Goal: Task Accomplishment & Management: Complete application form

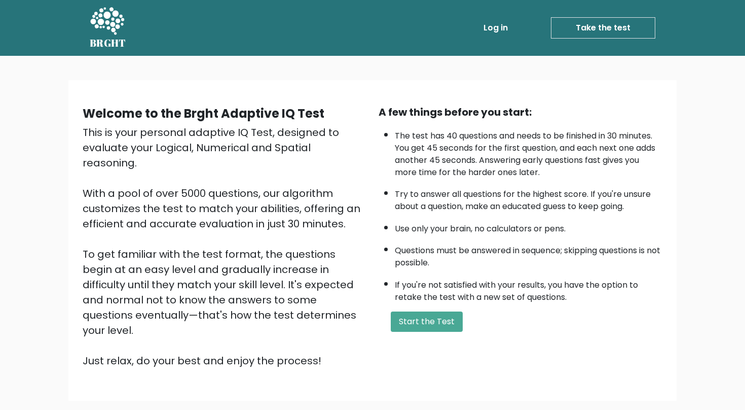
click at [527, 294] on li "If you're not satisfied with your results, you have the option to retake the te…" at bounding box center [529, 288] width 268 height 29
click at [538, 294] on li "If you're not satisfied with your results, you have the option to retake the te…" at bounding box center [529, 288] width 268 height 29
click at [534, 222] on ul "The test has 40 questions and needs to be finished in 30 minutes. You get 45 se…" at bounding box center [521, 214] width 284 height 178
click at [533, 222] on ul "The test has 40 questions and needs to be finished in 30 minutes. You get 45 se…" at bounding box center [521, 214] width 284 height 178
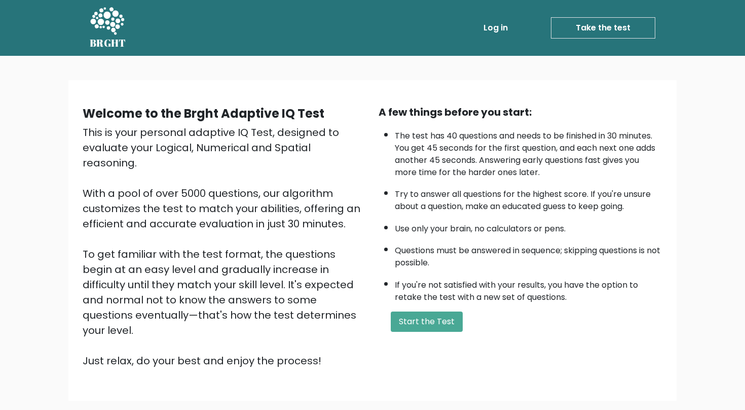
click at [533, 222] on ul "The test has 40 questions and needs to be finished in 30 minutes. You get 45 se…" at bounding box center [521, 214] width 284 height 178
click at [535, 223] on ul "The test has 40 questions and needs to be finished in 30 minutes. You get 45 se…" at bounding box center [521, 214] width 284 height 178
click at [535, 224] on li "Use only your brain, no calculators or pens." at bounding box center [529, 226] width 268 height 17
click at [535, 223] on ul "The test has 40 questions and needs to be finished in 30 minutes. You get 45 se…" at bounding box center [521, 214] width 284 height 178
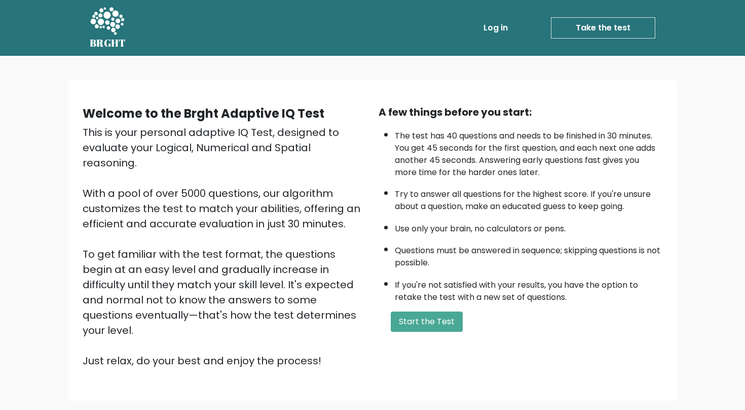
click at [535, 223] on ul "The test has 40 questions and needs to be finished in 30 minutes. You get 45 se…" at bounding box center [521, 214] width 284 height 178
click at [535, 222] on ul "The test has 40 questions and needs to be finished in 30 minutes. You get 45 se…" at bounding box center [521, 214] width 284 height 178
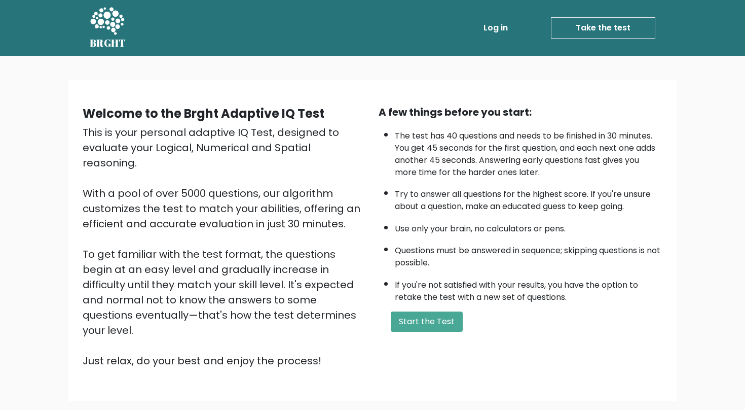
click at [535, 222] on ul "The test has 40 questions and needs to be finished in 30 minutes. You get 45 se…" at bounding box center [521, 214] width 284 height 178
click at [446, 332] on button "Start the Test" at bounding box center [427, 321] width 72 height 20
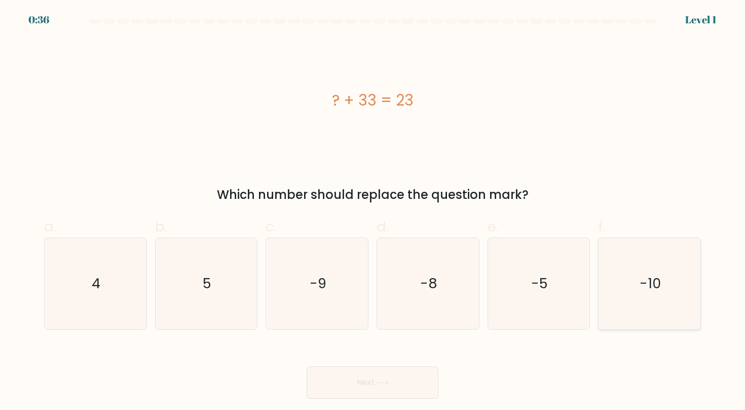
click at [657, 281] on text "-10" at bounding box center [650, 283] width 21 height 19
click at [373, 211] on input "f. -10" at bounding box center [373, 208] width 1 height 7
radio input "true"
click at [422, 378] on button "Next" at bounding box center [373, 382] width 132 height 32
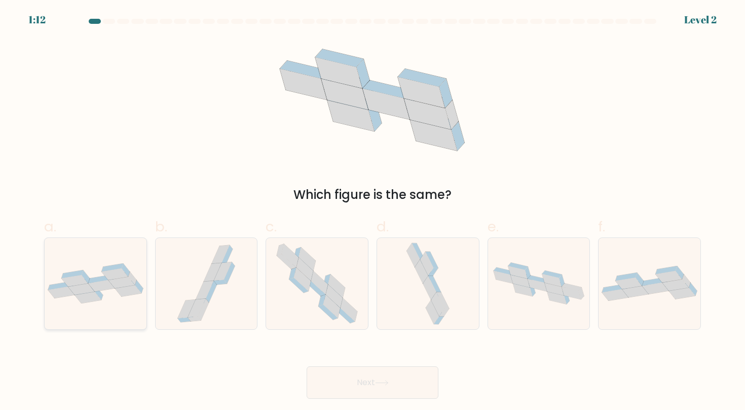
click at [87, 292] on icon at bounding box center [81, 289] width 26 height 12
click at [373, 211] on input "a." at bounding box center [373, 208] width 1 height 7
radio input "true"
click at [357, 378] on button "Next" at bounding box center [373, 382] width 132 height 32
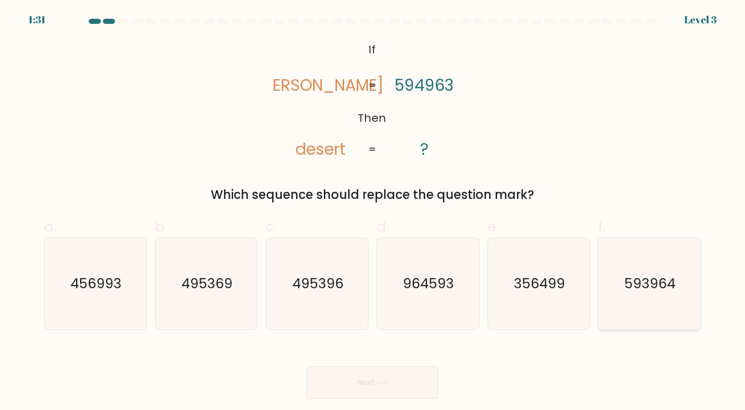
click at [657, 282] on text "593964" at bounding box center [650, 283] width 51 height 19
click at [373, 211] on input "f. 593964" at bounding box center [373, 208] width 1 height 7
radio input "true"
click at [423, 379] on button "Next" at bounding box center [373, 382] width 132 height 32
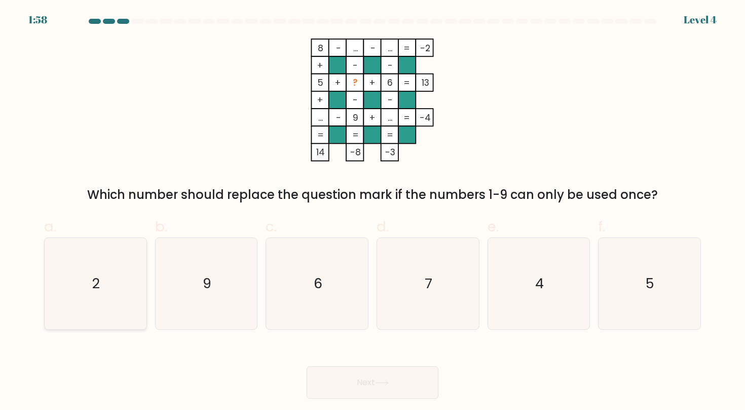
click at [117, 293] on icon "2" at bounding box center [95, 283] width 91 height 91
click at [373, 211] on input "a. 2" at bounding box center [373, 208] width 1 height 7
radio input "true"
click at [373, 386] on button "Next" at bounding box center [373, 382] width 132 height 32
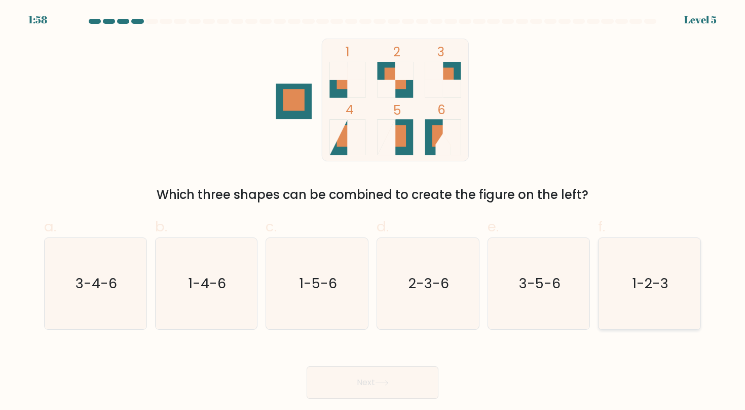
click at [648, 299] on icon "1-2-3" at bounding box center [649, 283] width 91 height 91
click at [373, 211] on input "f. 1-2-3" at bounding box center [373, 208] width 1 height 7
radio input "true"
click at [412, 384] on button "Next" at bounding box center [373, 382] width 132 height 32
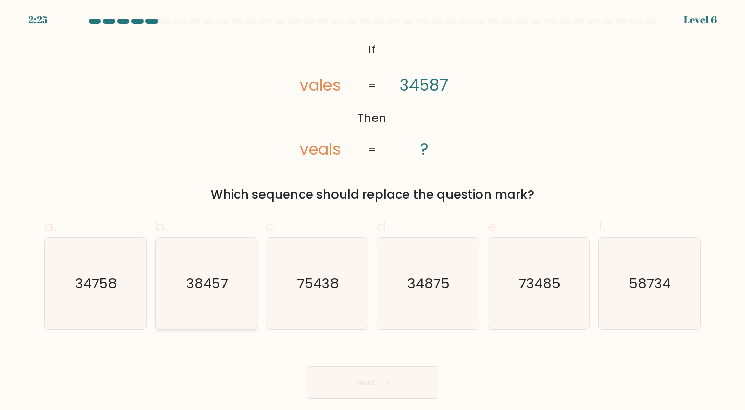
click at [194, 292] on icon "38457" at bounding box center [206, 283] width 91 height 91
click at [373, 211] on input "b. 38457" at bounding box center [373, 208] width 1 height 7
radio input "true"
click at [384, 380] on icon at bounding box center [382, 383] width 14 height 6
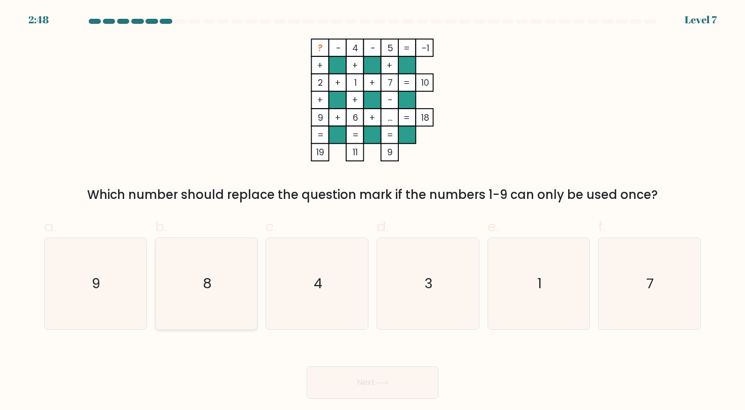
click at [195, 261] on icon "8" at bounding box center [206, 283] width 91 height 91
click at [373, 211] on input "b. 8" at bounding box center [373, 208] width 1 height 7
radio input "true"
click at [387, 386] on button "Next" at bounding box center [373, 382] width 132 height 32
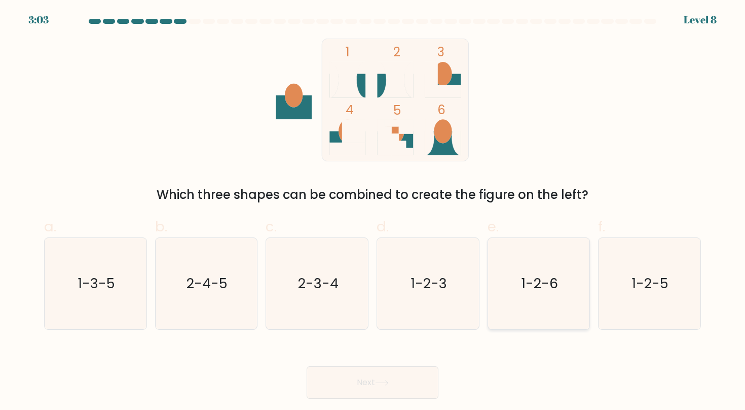
click at [529, 304] on icon "1-2-6" at bounding box center [538, 283] width 91 height 91
click at [373, 211] on input "e. 1-2-6" at bounding box center [373, 208] width 1 height 7
radio input "true"
click at [389, 380] on icon at bounding box center [382, 383] width 14 height 6
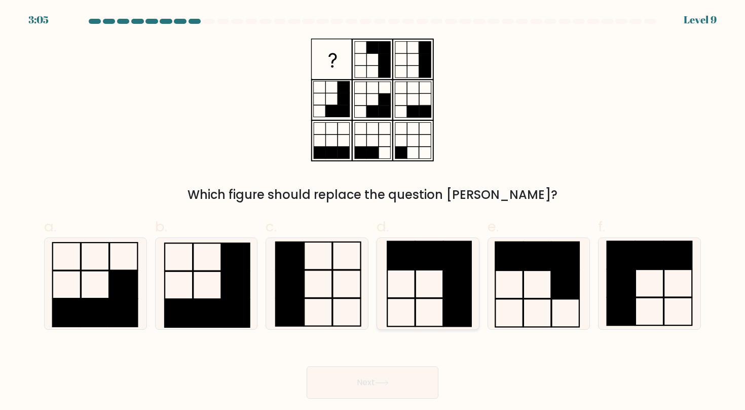
click at [443, 283] on rect at bounding box center [430, 284] width 28 height 28
click at [373, 211] on input "d." at bounding box center [373, 208] width 1 height 7
radio input "true"
click at [394, 383] on button "Next" at bounding box center [373, 382] width 132 height 32
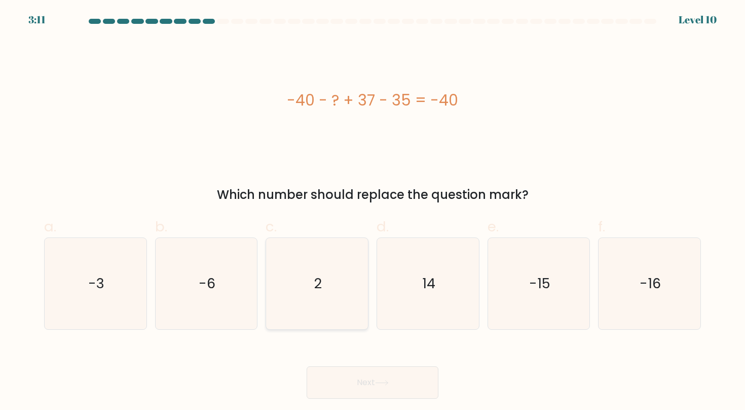
click at [332, 302] on icon "2" at bounding box center [317, 283] width 91 height 91
click at [373, 211] on input "c. 2" at bounding box center [373, 208] width 1 height 7
radio input "true"
click at [381, 391] on button "Next" at bounding box center [373, 382] width 132 height 32
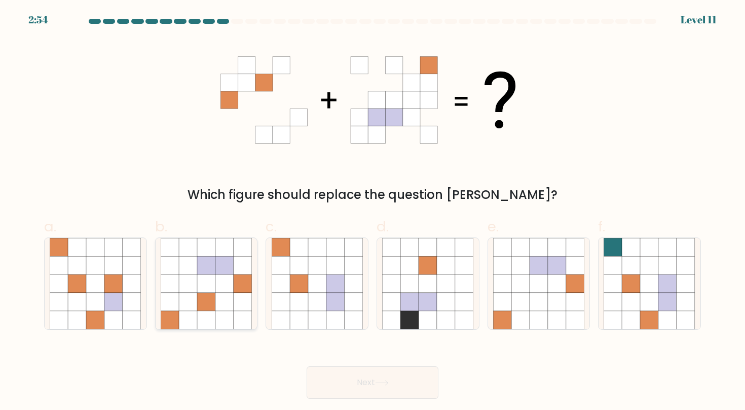
click at [206, 300] on icon at bounding box center [206, 302] width 18 height 18
click at [373, 211] on input "b." at bounding box center [373, 208] width 1 height 7
radio input "true"
click at [380, 385] on icon at bounding box center [382, 383] width 14 height 6
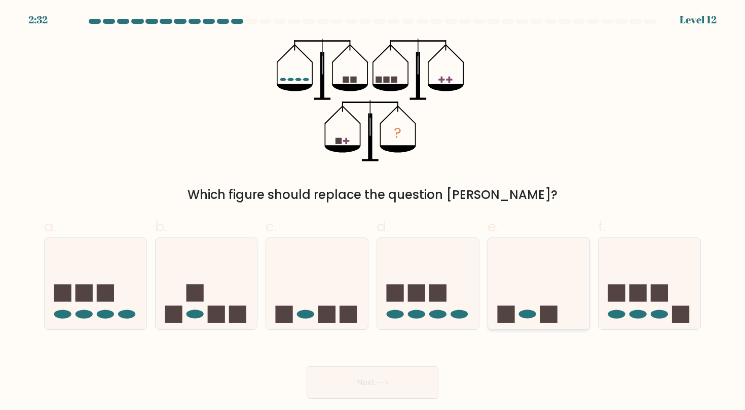
click at [527, 316] on ellipse at bounding box center [527, 313] width 17 height 9
click at [373, 211] on input "e." at bounding box center [373, 208] width 1 height 7
radio input "true"
click at [401, 385] on button "Next" at bounding box center [373, 382] width 132 height 32
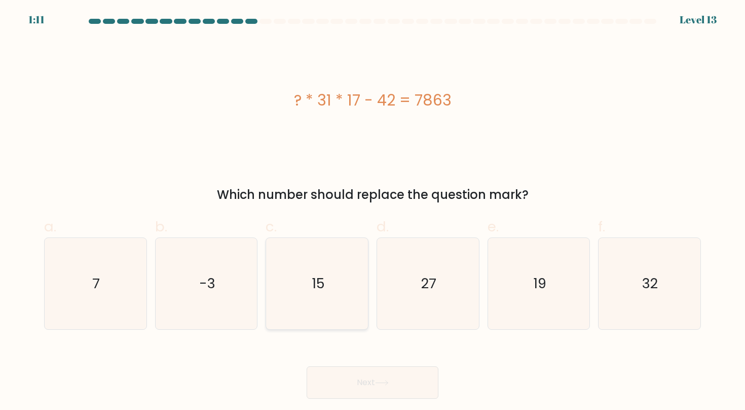
click at [334, 291] on icon "15" at bounding box center [317, 283] width 91 height 91
click at [373, 211] on input "c. 15" at bounding box center [373, 208] width 1 height 7
radio input "true"
click at [375, 377] on button "Next" at bounding box center [373, 382] width 132 height 32
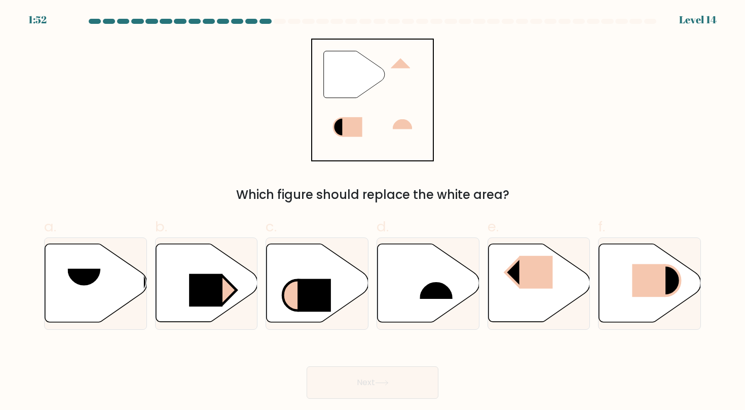
click at [567, 113] on div "" Which figure should replace the white area?" at bounding box center [372, 121] width 669 height 165
click at [539, 282] on rect at bounding box center [535, 272] width 33 height 33
click at [373, 211] on input "e." at bounding box center [373, 208] width 1 height 7
radio input "true"
click at [405, 379] on button "Next" at bounding box center [373, 382] width 132 height 32
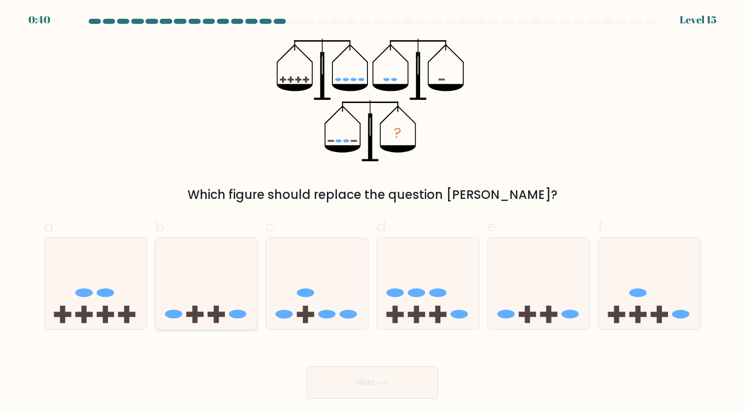
click at [231, 278] on icon at bounding box center [207, 283] width 102 height 84
click at [373, 211] on input "b." at bounding box center [373, 208] width 1 height 7
radio input "true"
click at [367, 383] on button "Next" at bounding box center [373, 382] width 132 height 32
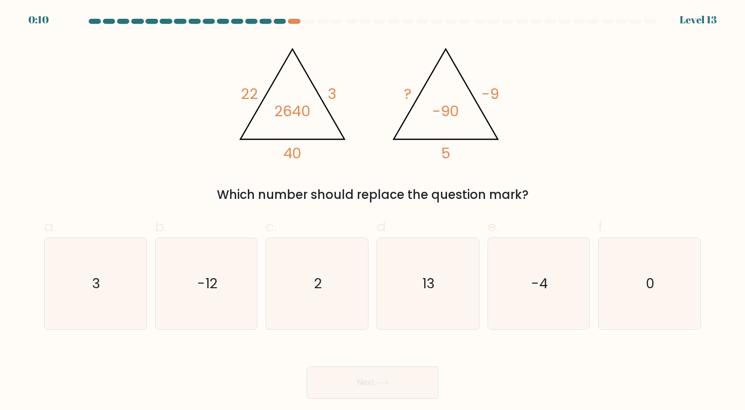
click at [607, 176] on div "@import url('https://fonts.googleapis.com/css?family=Abril+Fatface:400,100,100i…" at bounding box center [372, 121] width 669 height 165
click at [654, 303] on icon "0" at bounding box center [649, 283] width 91 height 91
click at [373, 211] on input "f. 0" at bounding box center [373, 208] width 1 height 7
radio input "true"
click at [432, 378] on button "Next" at bounding box center [373, 382] width 132 height 32
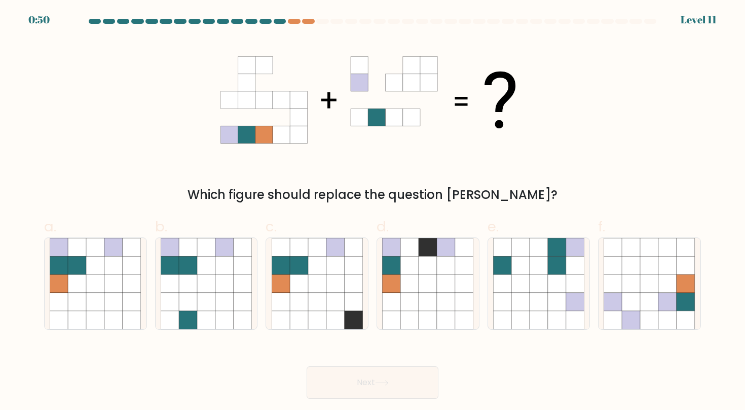
click at [616, 155] on div "Which figure should replace the question mark?" at bounding box center [372, 121] width 669 height 165
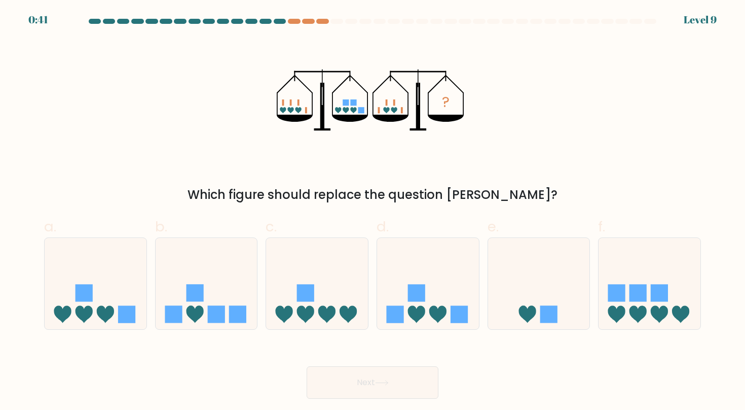
click at [223, 180] on div "? Which figure should replace the question mark?" at bounding box center [372, 121] width 669 height 165
click at [437, 296] on icon at bounding box center [428, 283] width 102 height 84
click at [373, 211] on input "d." at bounding box center [373, 208] width 1 height 7
radio input "true"
click at [396, 384] on button "Next" at bounding box center [373, 382] width 132 height 32
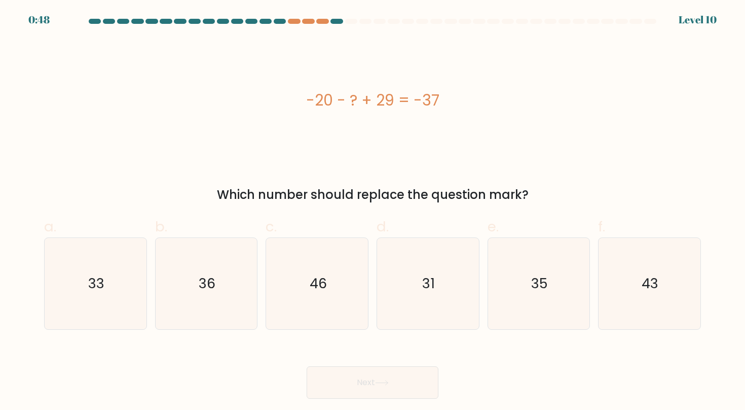
click at [572, 123] on div "-20 - ? + 29 = -37" at bounding box center [372, 100] width 657 height 123
click at [319, 292] on icon "46" at bounding box center [317, 283] width 91 height 91
click at [373, 211] on input "c. 46" at bounding box center [373, 208] width 1 height 7
radio input "true"
click at [377, 374] on button "Next" at bounding box center [373, 382] width 132 height 32
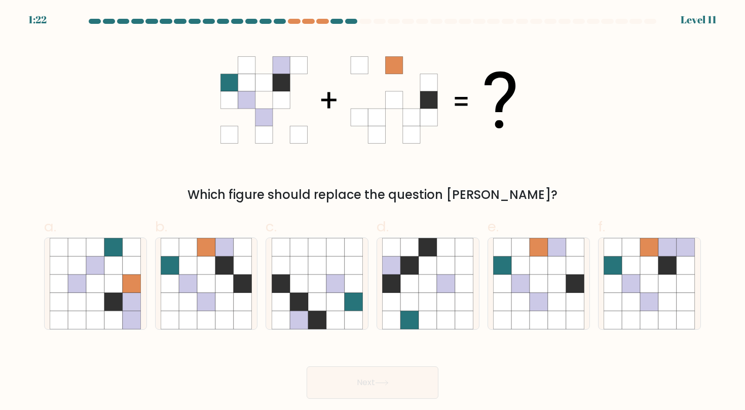
click at [653, 100] on div "Which figure should replace the question mark?" at bounding box center [372, 121] width 669 height 165
click at [647, 92] on div "Which figure should replace the question mark?" at bounding box center [372, 121] width 669 height 165
click at [296, 22] on div at bounding box center [294, 21] width 12 height 5
click at [308, 22] on div at bounding box center [308, 21] width 12 height 5
click at [326, 23] on div at bounding box center [322, 21] width 12 height 5
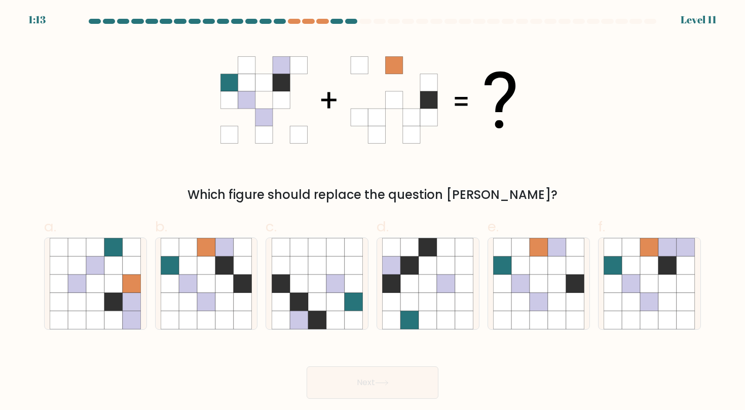
click at [669, 155] on div "Which figure should replace the question mark?" at bounding box center [372, 121] width 669 height 165
click at [225, 284] on icon at bounding box center [224, 283] width 18 height 18
click at [373, 211] on input "b." at bounding box center [373, 208] width 1 height 7
radio input "true"
click at [396, 383] on button "Next" at bounding box center [373, 382] width 132 height 32
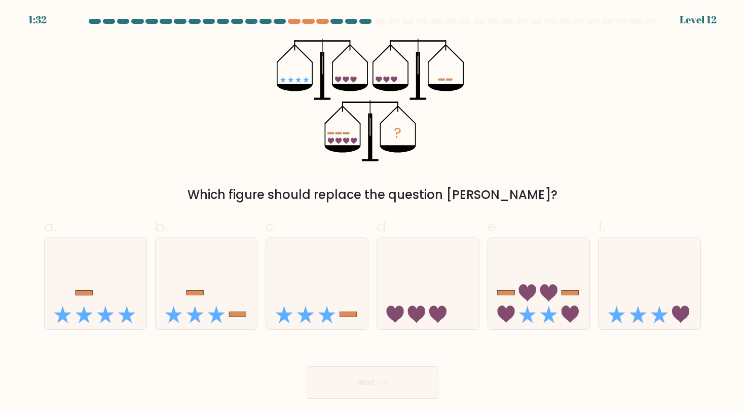
click at [620, 158] on div "? Which figure should replace the question mark?" at bounding box center [372, 121] width 669 height 165
click at [549, 281] on icon at bounding box center [539, 283] width 102 height 84
click at [373, 211] on input "e." at bounding box center [373, 208] width 1 height 7
radio input "true"
click at [404, 375] on button "Next" at bounding box center [373, 382] width 132 height 32
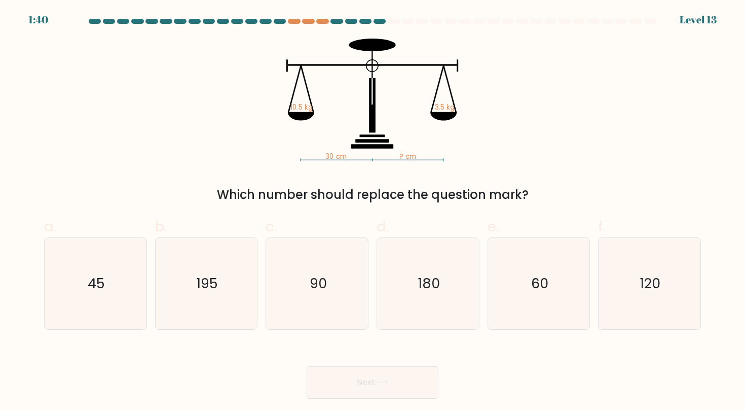
click at [607, 95] on div "30 cm ? cm 10.5 kg 3.5 kg Which number should replace the question mark?" at bounding box center [372, 121] width 669 height 165
click at [319, 249] on icon "90" at bounding box center [317, 283] width 91 height 91
click at [373, 211] on input "c. 90" at bounding box center [373, 208] width 1 height 7
radio input "true"
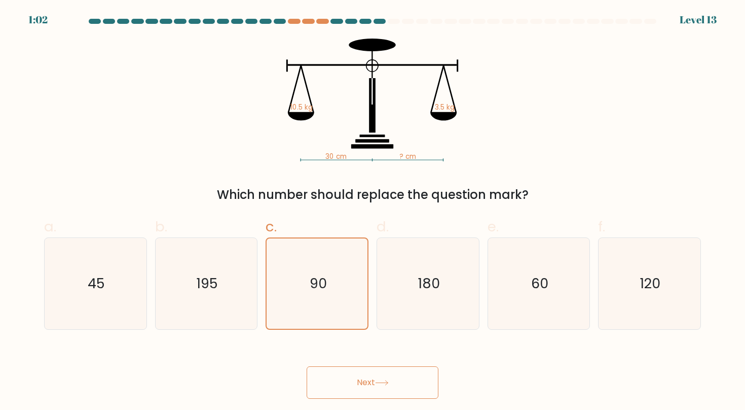
click at [375, 387] on button "Next" at bounding box center [373, 382] width 132 height 32
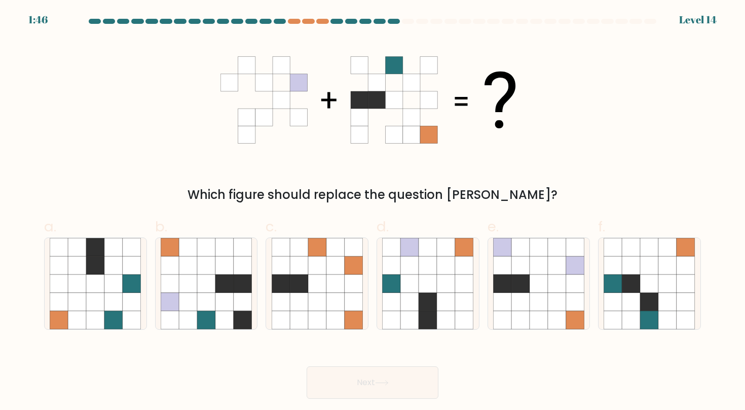
click at [614, 111] on div "Which figure should replace the question mark?" at bounding box center [372, 121] width 669 height 165
click at [450, 302] on icon at bounding box center [446, 302] width 18 height 18
click at [373, 211] on input "d." at bounding box center [373, 208] width 1 height 7
radio input "true"
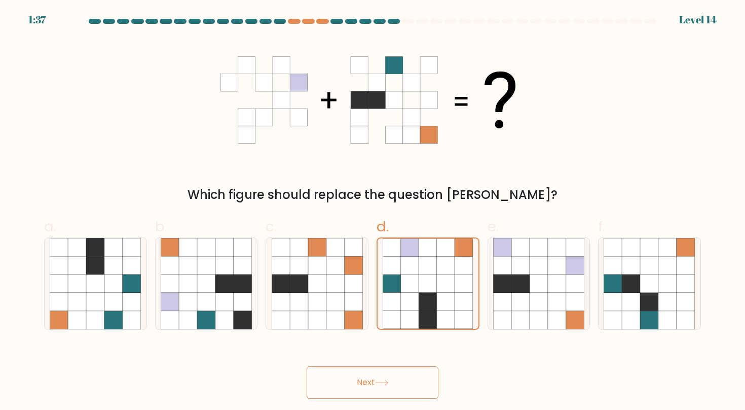
click at [414, 383] on button "Next" at bounding box center [373, 382] width 132 height 32
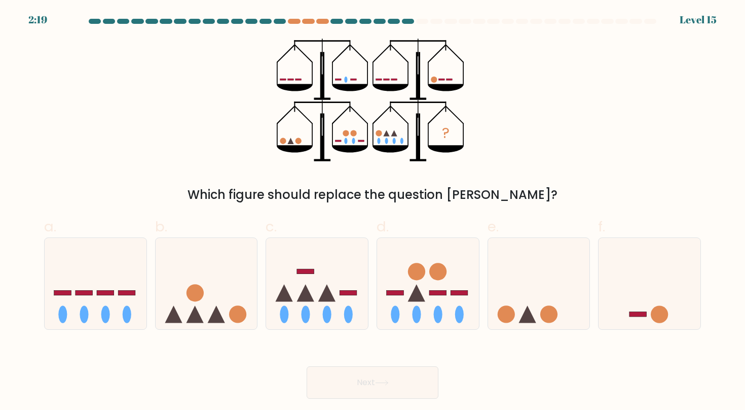
click at [608, 135] on div "? Which figure should replace the question mark?" at bounding box center [372, 121] width 669 height 165
click at [223, 308] on icon at bounding box center [207, 283] width 102 height 84
click at [373, 211] on input "b." at bounding box center [373, 208] width 1 height 7
radio input "true"
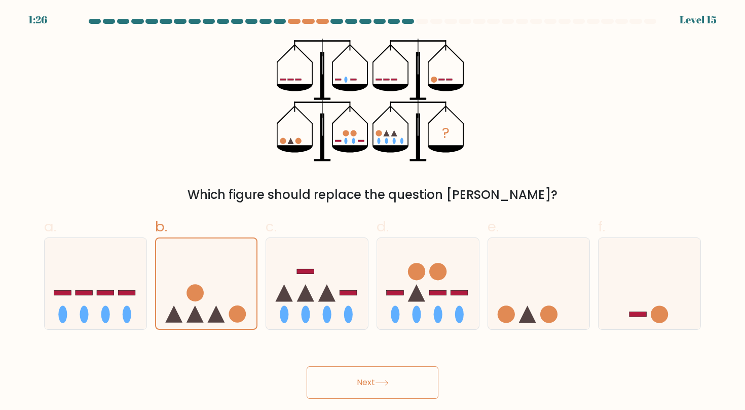
click at [364, 383] on button "Next" at bounding box center [373, 382] width 132 height 32
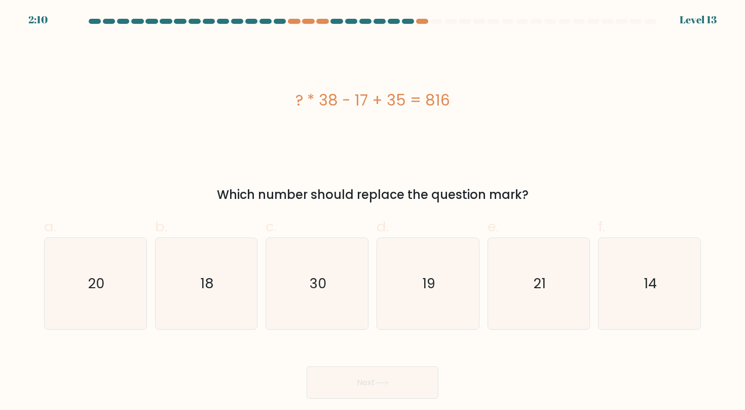
click at [621, 137] on div "? * 38 - 17 + 35 = 816" at bounding box center [372, 100] width 657 height 123
click at [638, 139] on div "? * 38 - 17 + 35 = 816" at bounding box center [372, 100] width 657 height 123
click at [643, 288] on icon "14" at bounding box center [649, 283] width 91 height 91
click at [373, 211] on input "f. 14" at bounding box center [373, 208] width 1 height 7
radio input "true"
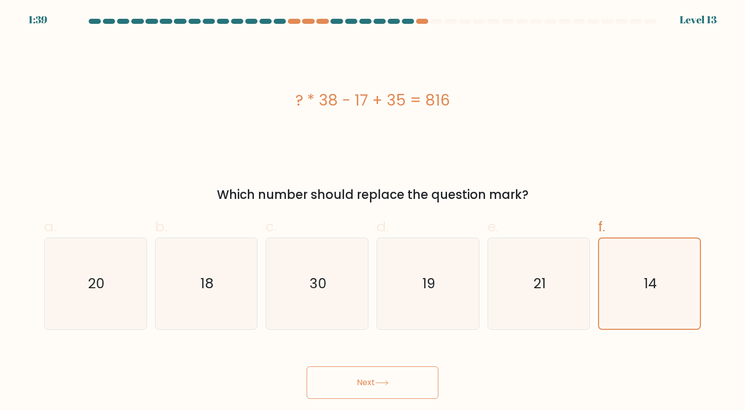
click at [371, 378] on button "Next" at bounding box center [373, 382] width 132 height 32
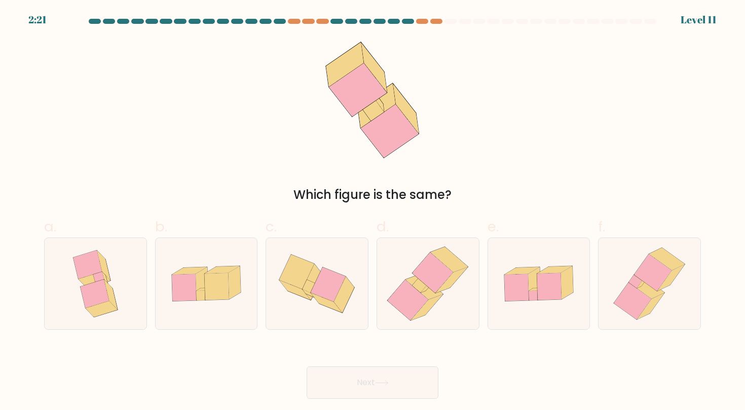
click at [559, 110] on div "Which figure is the same?" at bounding box center [372, 121] width 669 height 165
click at [593, 123] on div "Which figure is the same?" at bounding box center [372, 121] width 669 height 165
click at [429, 280] on icon at bounding box center [433, 272] width 41 height 41
click at [373, 211] on input "d." at bounding box center [373, 208] width 1 height 7
radio input "true"
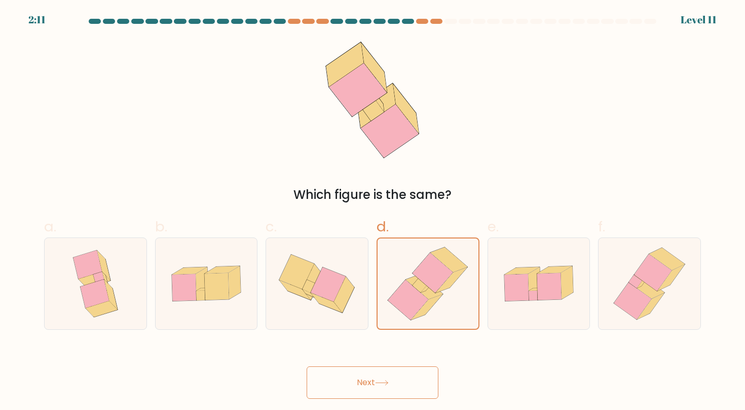
click at [368, 386] on button "Next" at bounding box center [373, 382] width 132 height 32
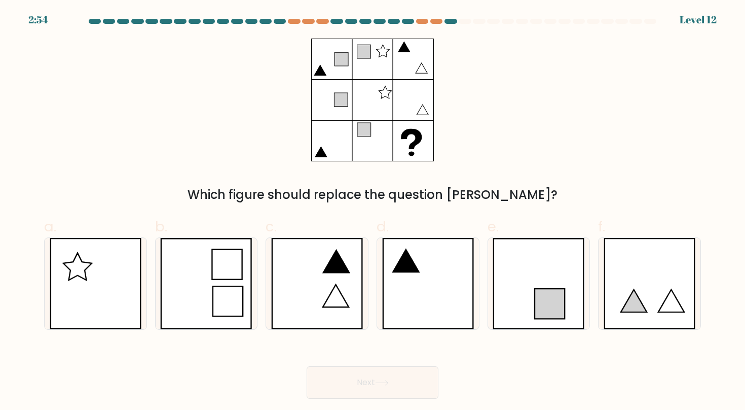
click at [608, 128] on div "Which figure should replace the question mark?" at bounding box center [372, 121] width 669 height 165
click at [559, 278] on icon at bounding box center [539, 283] width 92 height 91
click at [373, 211] on input "e." at bounding box center [373, 208] width 1 height 7
radio input "true"
click at [385, 376] on button "Next" at bounding box center [373, 382] width 132 height 32
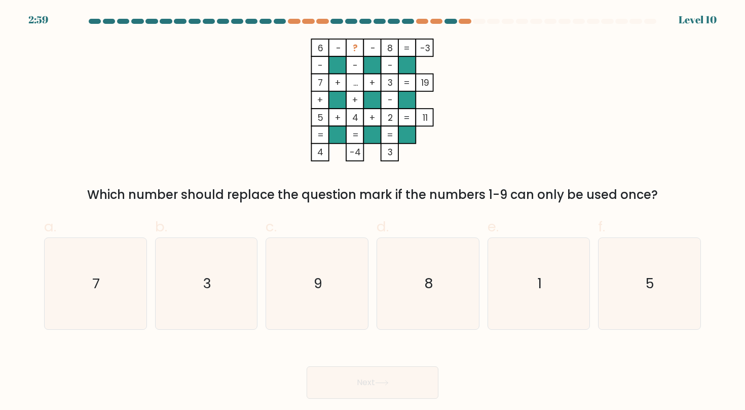
click at [559, 137] on div "6 - ? - 8 -3 - - - 7 + ... + 3 19 + + - 5 + 4 + 2 = 11 = = = = 4 -4 3 = Which n…" at bounding box center [372, 121] width 669 height 165
click at [597, 127] on div "6 - ? - 8 -3 - - - 7 + ... + 3 19 + + - 5 + 4 + 2 = 11 = = = = 4 -4 3 = Which n…" at bounding box center [372, 121] width 669 height 165
click at [575, 103] on div "6 - ? - 8 -3 - - - 7 + ... + 3 19 + + - 5 + 4 + 2 = 11 = = = = 4 -4 3 = Which n…" at bounding box center [372, 121] width 669 height 165
click at [552, 265] on icon "1" at bounding box center [538, 283] width 91 height 91
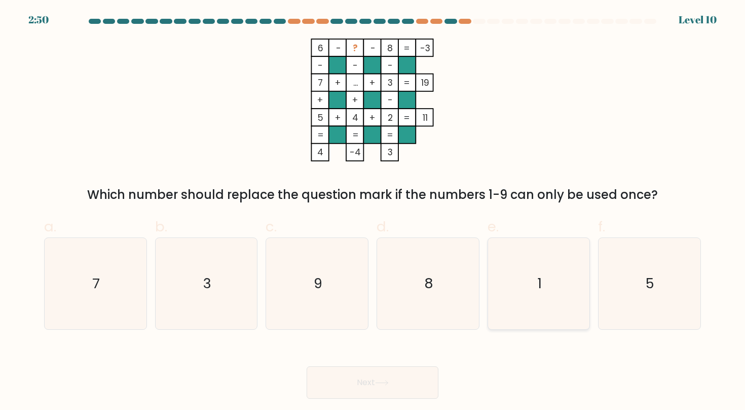
click at [373, 211] on input "e. 1" at bounding box center [373, 208] width 1 height 7
radio input "true"
click at [364, 387] on button "Next" at bounding box center [373, 382] width 132 height 32
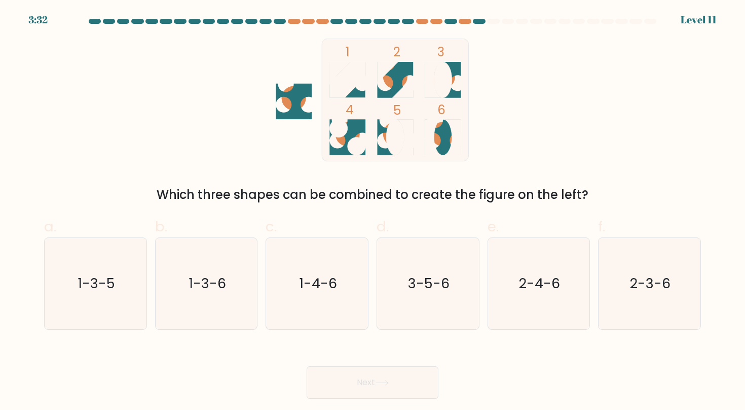
click at [603, 114] on div "1 2 3 4 5 6 Which three shapes can be combined to create the figure on the left?" at bounding box center [372, 121] width 669 height 165
click at [603, 113] on div "1 2 3 4 5 6 Which three shapes can be combined to create the figure on the left?" at bounding box center [372, 121] width 669 height 165
click at [440, 285] on text "3-5-6" at bounding box center [429, 283] width 42 height 19
click at [373, 211] on input "d. 3-5-6" at bounding box center [373, 208] width 1 height 7
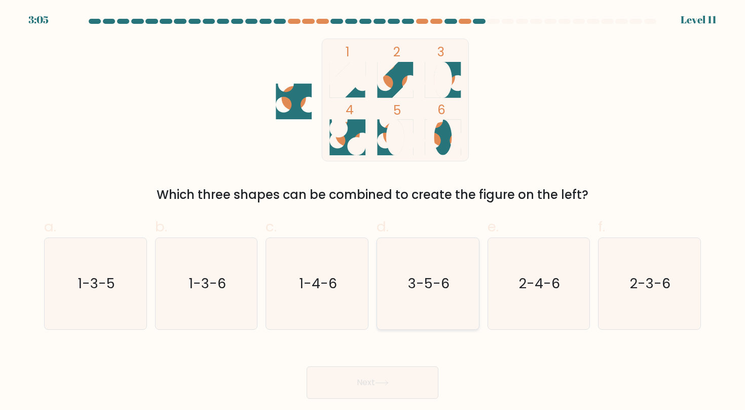
radio input "true"
click at [388, 381] on icon at bounding box center [382, 383] width 14 height 6
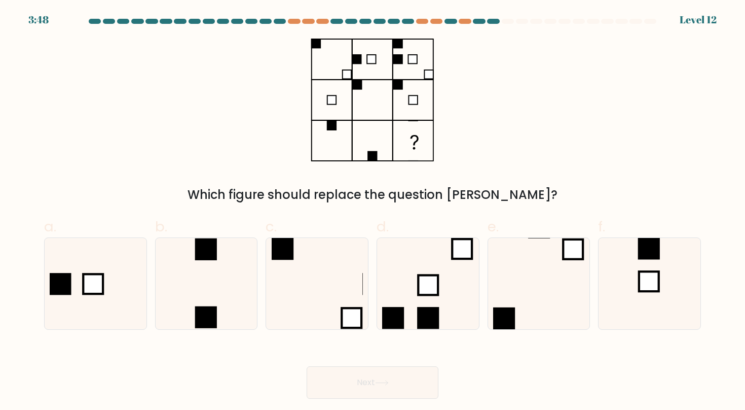
click at [627, 112] on div "Which figure should replace the question mark?" at bounding box center [372, 121] width 669 height 165
click at [207, 270] on icon at bounding box center [206, 283] width 91 height 91
click at [373, 211] on input "b." at bounding box center [373, 208] width 1 height 7
radio input "true"
click at [389, 392] on button "Next" at bounding box center [373, 382] width 132 height 32
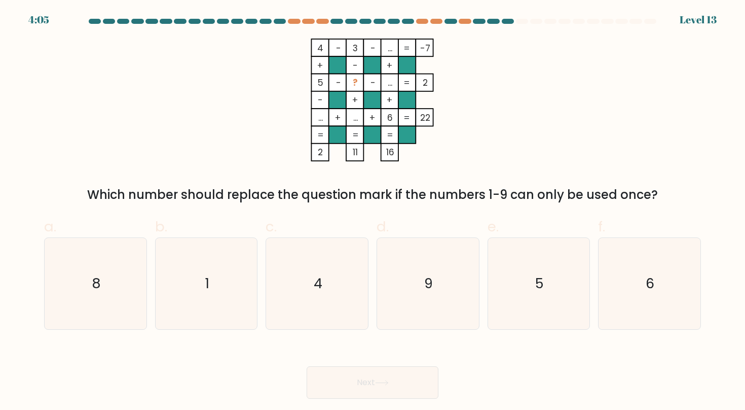
click at [587, 110] on div "4 - 3 - ... -7 + - + 5 - ? - ... 2 - + + ... + ... + 6 = 22 = = = = 2 11 16 = W…" at bounding box center [372, 121] width 669 height 165
click at [108, 281] on icon "8" at bounding box center [95, 283] width 91 height 91
click at [373, 211] on input "a. 8" at bounding box center [373, 208] width 1 height 7
radio input "true"
click at [397, 388] on button "Next" at bounding box center [373, 382] width 132 height 32
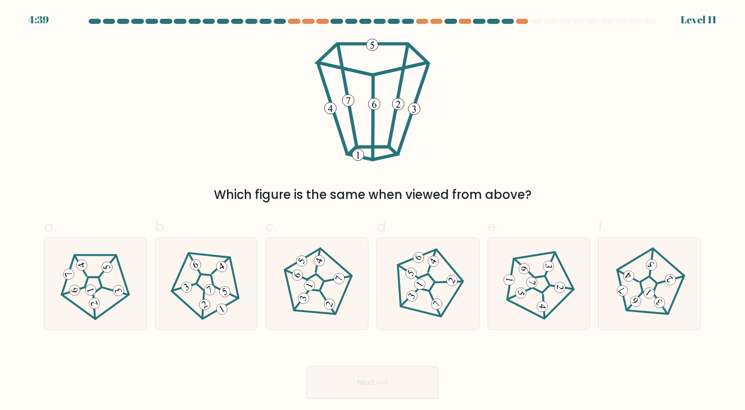
click at [554, 103] on div "Which figure is the same when viewed from above?" at bounding box center [372, 121] width 669 height 165
click at [566, 109] on div "Which figure is the same when viewed from above?" at bounding box center [372, 121] width 669 height 165
click at [603, 120] on div "Which figure is the same when viewed from above?" at bounding box center [372, 121] width 669 height 165
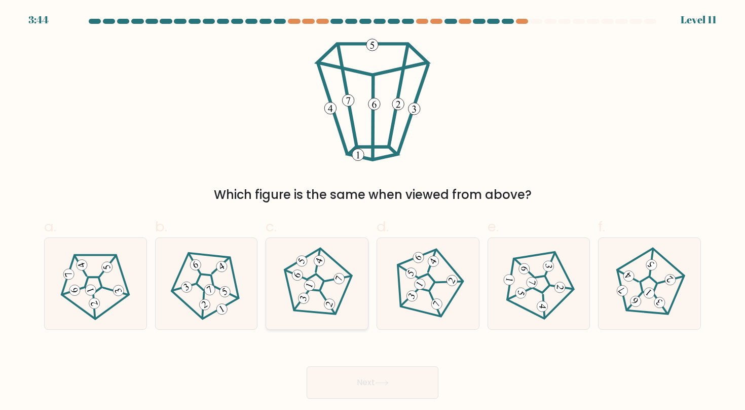
click at [322, 278] on 255 at bounding box center [314, 282] width 21 height 22
click at [373, 211] on input "c." at bounding box center [373, 208] width 1 height 7
radio input "true"
click at [355, 379] on button "Next" at bounding box center [373, 382] width 132 height 32
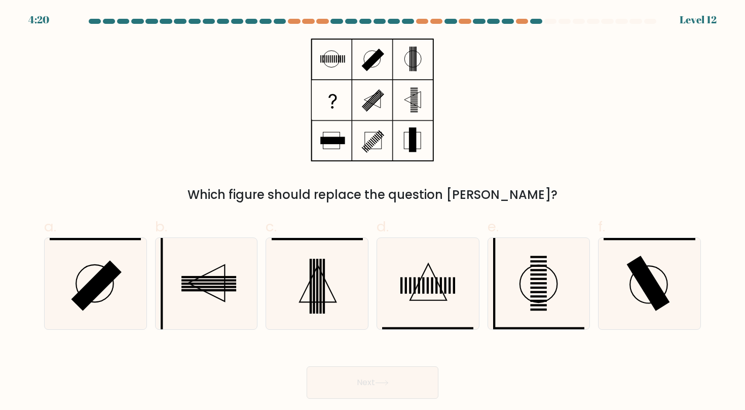
click at [585, 142] on div "Which figure should replace the question mark?" at bounding box center [372, 121] width 669 height 165
click at [230, 288] on icon at bounding box center [206, 283] width 91 height 91
click at [373, 211] on input "b." at bounding box center [373, 208] width 1 height 7
radio input "true"
click at [373, 379] on button "Next" at bounding box center [373, 382] width 132 height 32
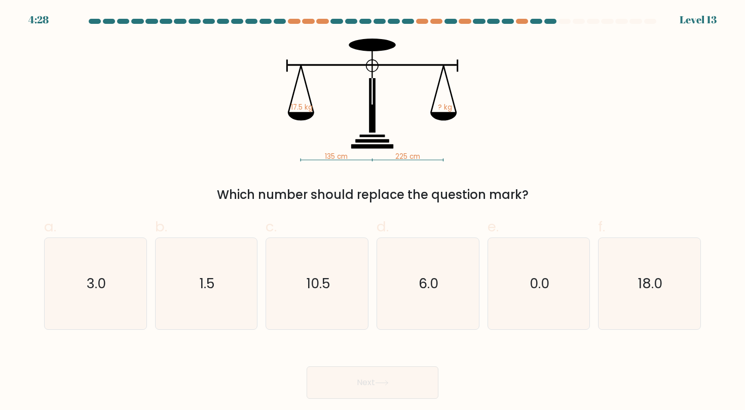
click at [628, 136] on div "135 cm 225 cm 17.5 kg ? kg Which number should replace the question mark?" at bounding box center [372, 121] width 669 height 165
click at [626, 116] on div "135 cm 225 cm 17.5 kg ? kg Which number should replace the question mark?" at bounding box center [372, 121] width 669 height 165
click at [434, 303] on icon "6.0" at bounding box center [427, 283] width 91 height 91
click at [373, 211] on input "d. 6.0" at bounding box center [373, 208] width 1 height 7
radio input "true"
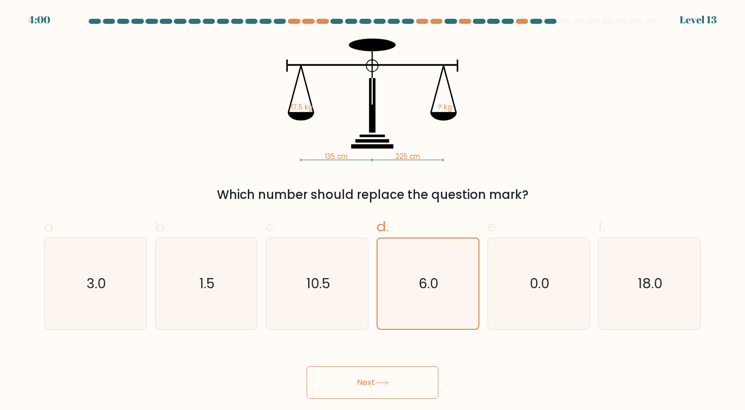
click at [407, 376] on button "Next" at bounding box center [373, 382] width 132 height 32
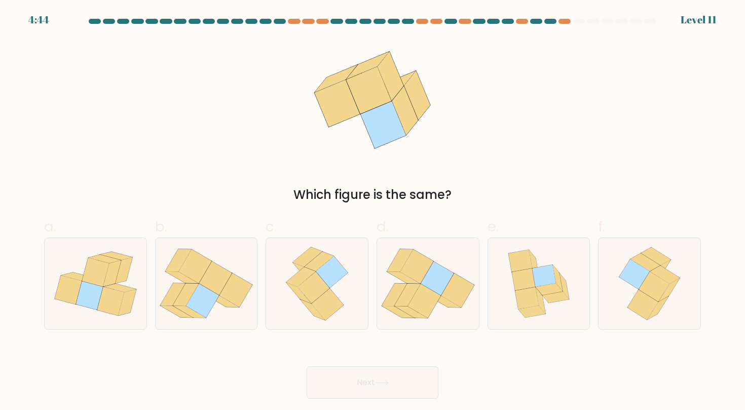
click at [583, 124] on div "Which figure is the same?" at bounding box center [372, 121] width 669 height 165
click at [322, 277] on icon at bounding box center [332, 271] width 32 height 31
click at [373, 211] on input "c." at bounding box center [373, 208] width 1 height 7
radio input "true"
click at [351, 375] on button "Next" at bounding box center [373, 382] width 132 height 32
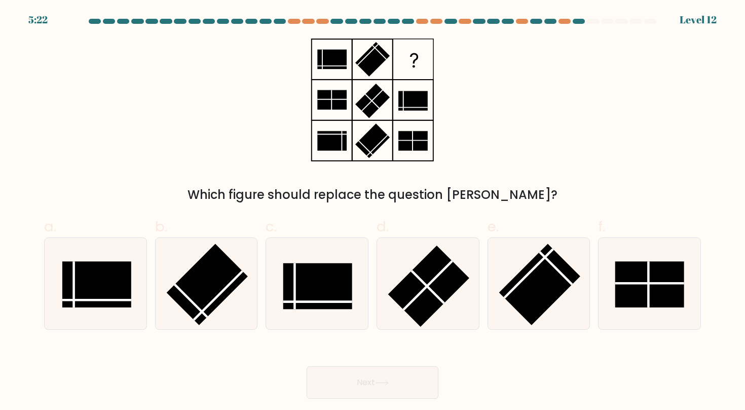
click at [646, 95] on div "Which figure should replace the question mark?" at bounding box center [372, 121] width 669 height 165
click at [304, 320] on icon at bounding box center [317, 283] width 91 height 91
click at [373, 211] on input "c." at bounding box center [373, 208] width 1 height 7
radio input "true"
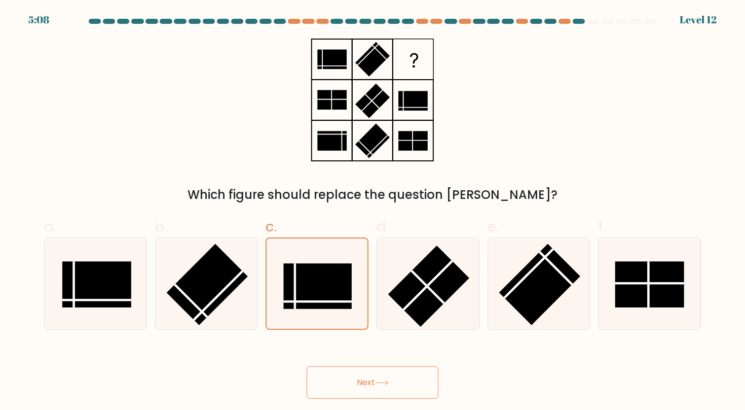
click at [379, 383] on icon at bounding box center [382, 383] width 14 height 6
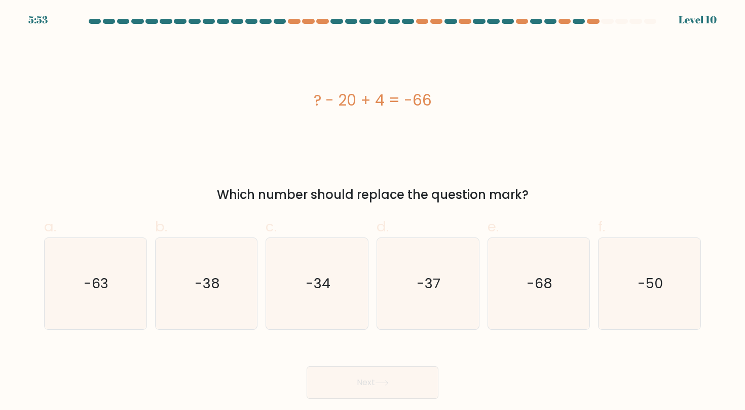
click at [604, 102] on div "? - 20 + 4 = -66" at bounding box center [372, 100] width 657 height 23
click at [640, 295] on icon "-50" at bounding box center [649, 283] width 91 height 91
click at [373, 211] on input "f. -50" at bounding box center [373, 208] width 1 height 7
radio input "true"
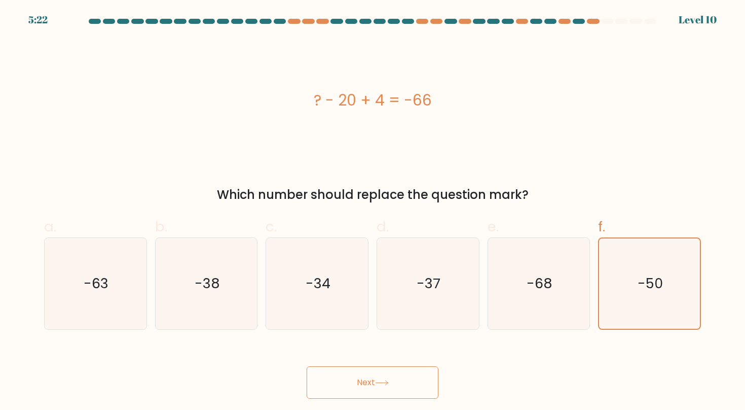
click at [375, 386] on button "Next" at bounding box center [373, 382] width 132 height 32
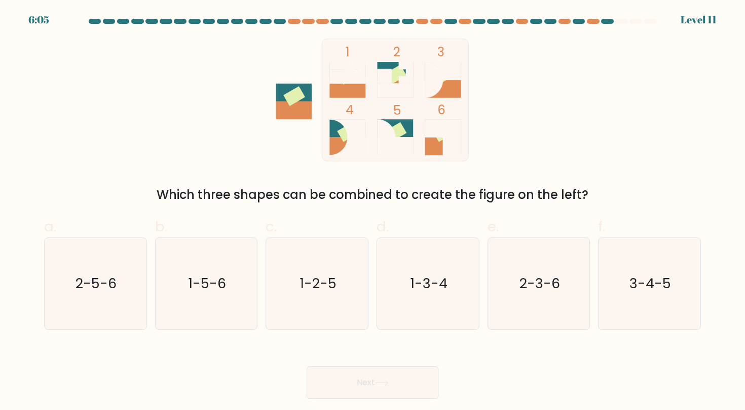
click at [660, 114] on div "1 2 3 4 5 6 Which three shapes can be combined to create the figure on the left?" at bounding box center [372, 121] width 669 height 165
click at [644, 83] on div "1 2 3 4 5 6 Which three shapes can be combined to create the figure on the left?" at bounding box center [372, 121] width 669 height 165
click at [677, 107] on div "1 2 3 4 5 6 Which three shapes can be combined to create the figure on the left?" at bounding box center [372, 121] width 669 height 165
click at [663, 277] on text "3-4-5" at bounding box center [651, 283] width 42 height 19
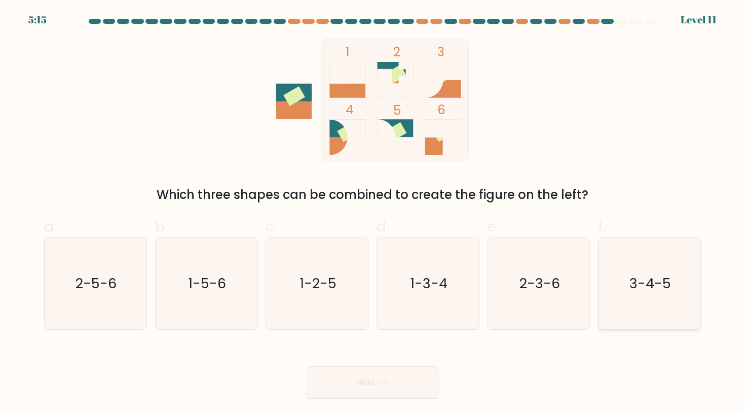
click at [373, 211] on input "f. 3-4-5" at bounding box center [373, 208] width 1 height 7
radio input "true"
click at [419, 386] on button "Next" at bounding box center [373, 382] width 132 height 32
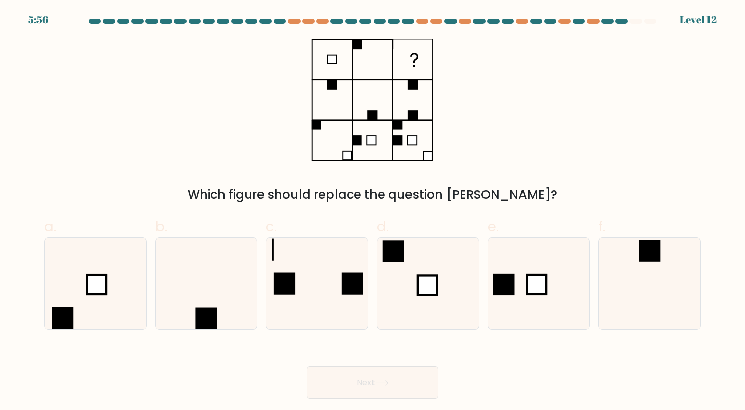
click at [612, 119] on div "Which figure should replace the question mark?" at bounding box center [372, 121] width 669 height 165
click at [412, 278] on icon at bounding box center [427, 283] width 91 height 91
click at [373, 211] on input "d." at bounding box center [373, 208] width 1 height 7
radio input "true"
click at [382, 382] on icon at bounding box center [382, 383] width 14 height 6
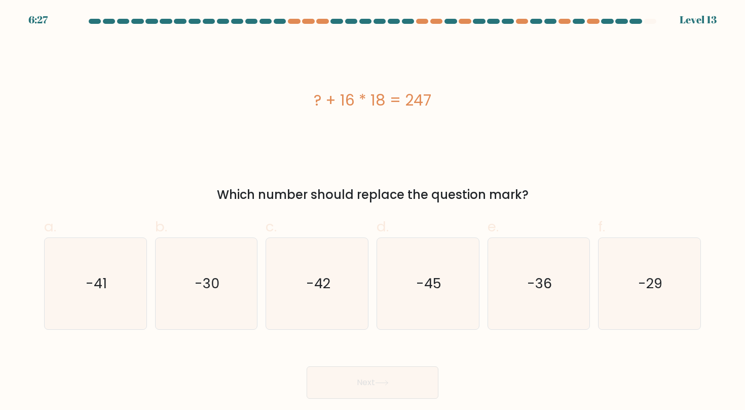
click at [657, 107] on div "? + 16 * 18 = 247" at bounding box center [372, 100] width 657 height 23
click at [572, 282] on icon "-36" at bounding box center [538, 283] width 91 height 91
click at [373, 211] on input "e. -36" at bounding box center [373, 208] width 1 height 7
radio input "true"
click at [361, 383] on button "Next" at bounding box center [373, 382] width 132 height 32
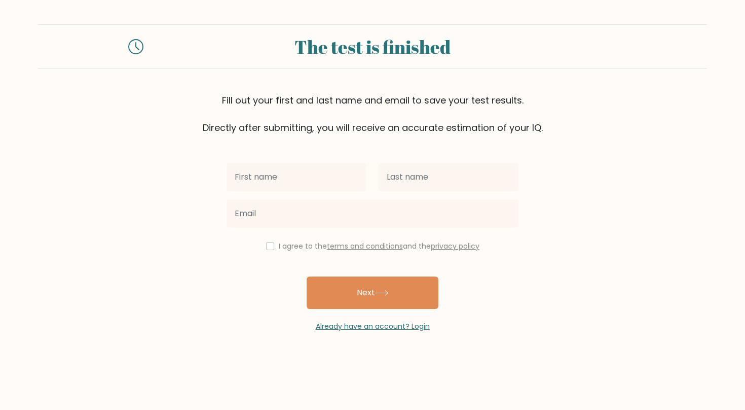
click at [312, 169] on input "text" at bounding box center [297, 177] width 140 height 28
click at [312, 183] on input "text" at bounding box center [297, 177] width 140 height 28
type input "Vetle"
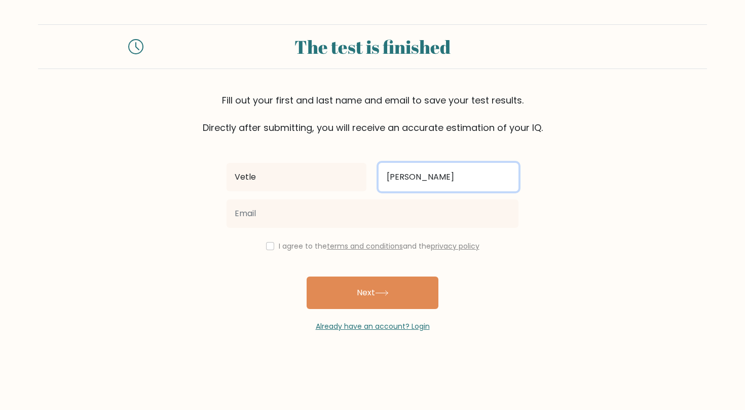
type input "[PERSON_NAME]"
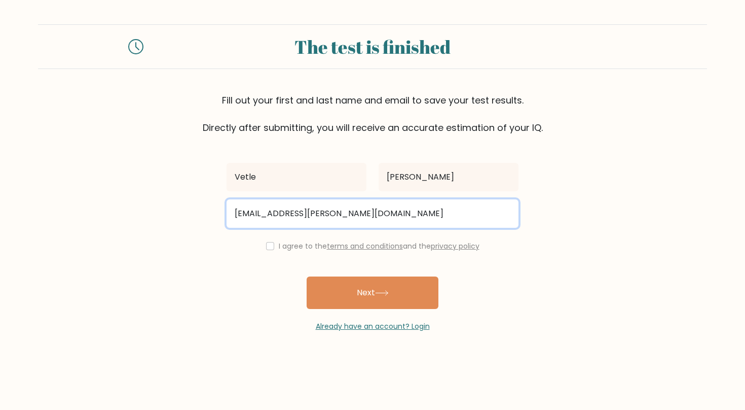
type input "vetle.hedlund@gmail.com"
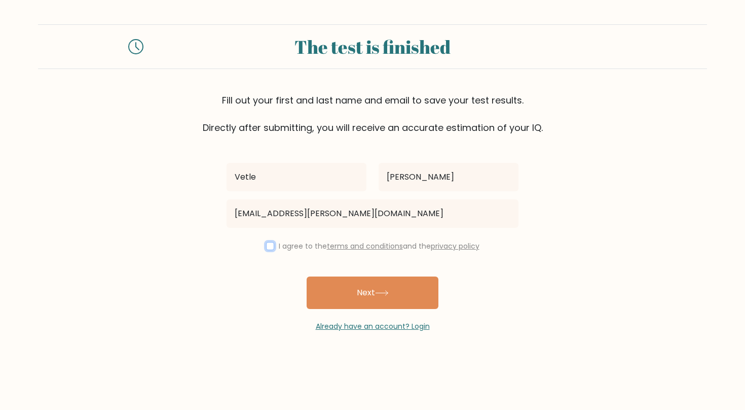
click at [270, 249] on input "checkbox" at bounding box center [270, 246] width 8 height 8
checkbox input "true"
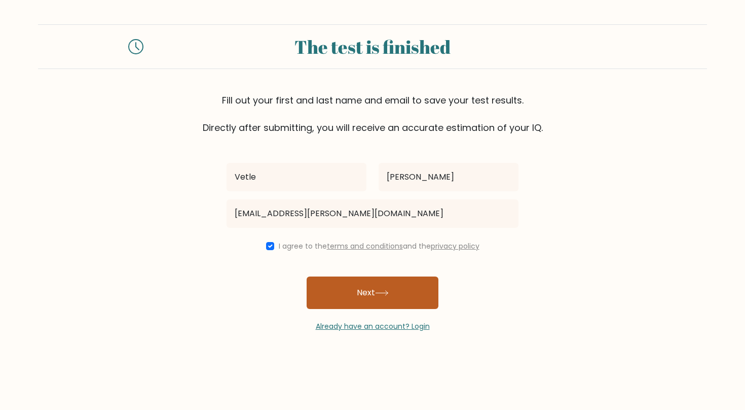
click at [389, 294] on icon at bounding box center [382, 293] width 14 height 6
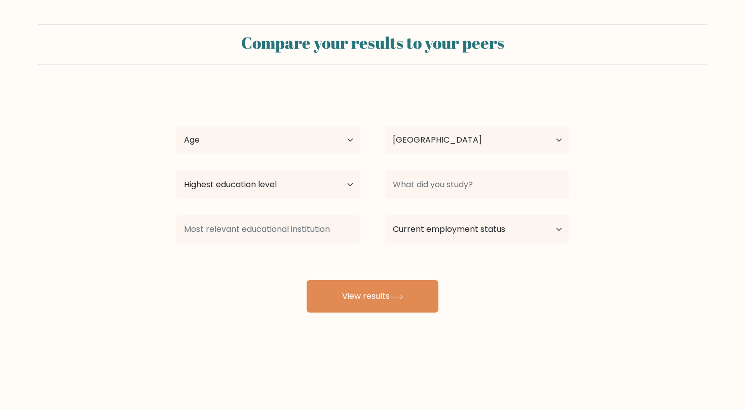
select select "NO"
click at [176, 126] on select "Age Under [DEMOGRAPHIC_DATA] [DEMOGRAPHIC_DATA] [DEMOGRAPHIC_DATA] [DEMOGRAPHIC…" at bounding box center [268, 140] width 185 height 28
select select "25_34"
click option "[DEMOGRAPHIC_DATA]" at bounding box center [0, 0] width 0 height 0
click at [380, 171] on div at bounding box center [477, 184] width 209 height 37
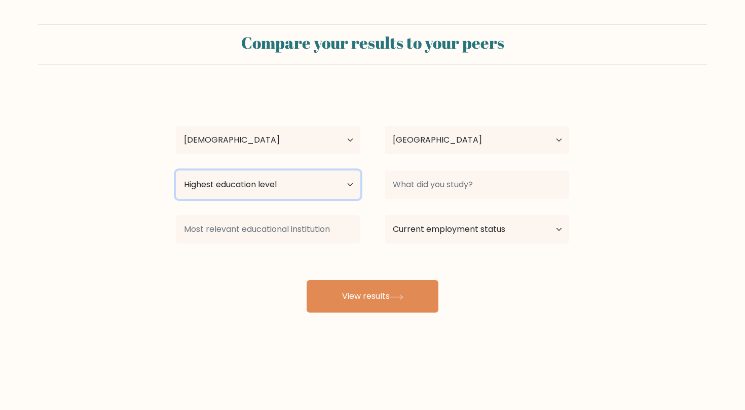
click at [176, 170] on select "Highest education level No schooling Primary Lower Secondary Upper Secondary Oc…" at bounding box center [268, 184] width 185 height 28
select select "bachelors_degree"
click option "Bachelor's degree" at bounding box center [0, 0] width 0 height 0
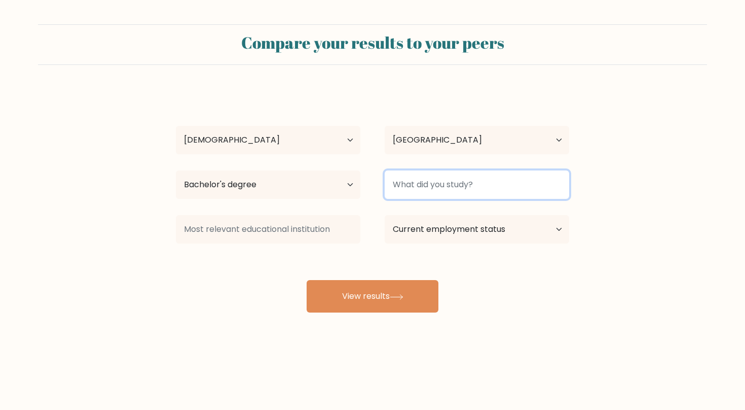
click at [473, 181] on input at bounding box center [477, 184] width 185 height 28
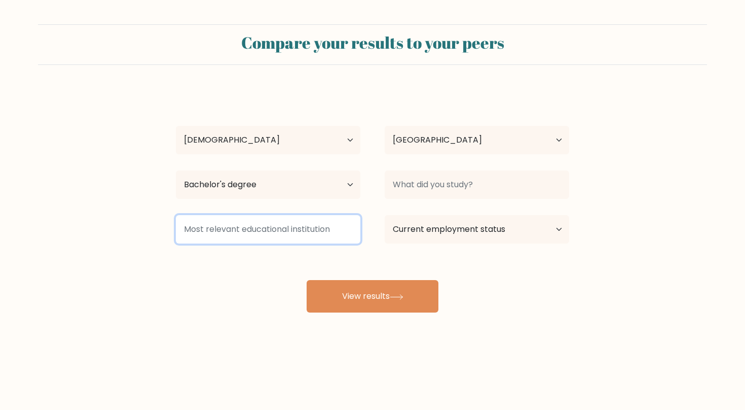
click at [316, 235] on input at bounding box center [268, 229] width 185 height 28
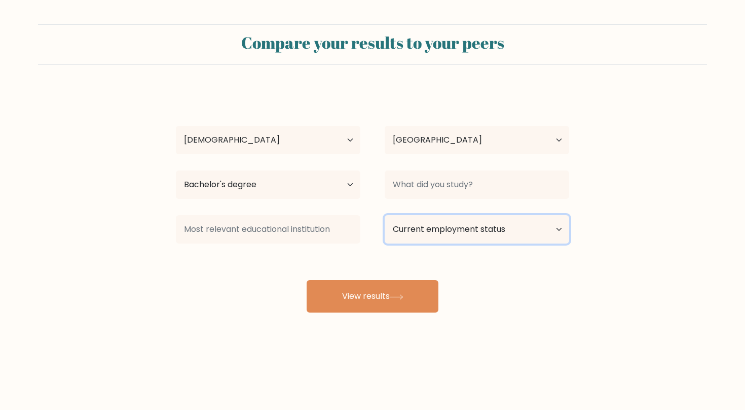
click at [385, 215] on select "Current employment status Employed Student Retired Other / prefer not to answer" at bounding box center [477, 229] width 185 height 28
select select "other"
click option "Other / prefer not to answer" at bounding box center [0, 0] width 0 height 0
click at [530, 294] on div "[PERSON_NAME] Age Under [DEMOGRAPHIC_DATA] [DEMOGRAPHIC_DATA] [DEMOGRAPHIC_DATA…" at bounding box center [373, 200] width 406 height 223
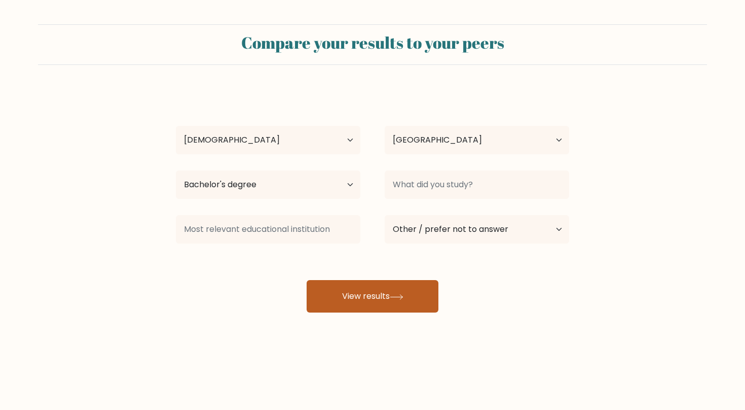
click at [364, 306] on button "View results" at bounding box center [373, 296] width 132 height 32
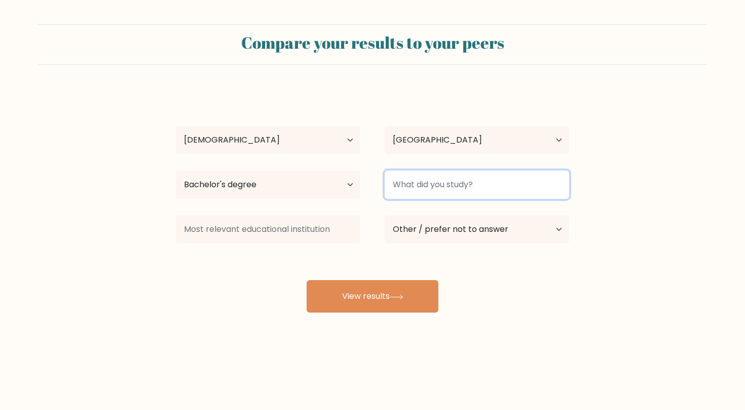
click at [423, 188] on input at bounding box center [477, 184] width 185 height 28
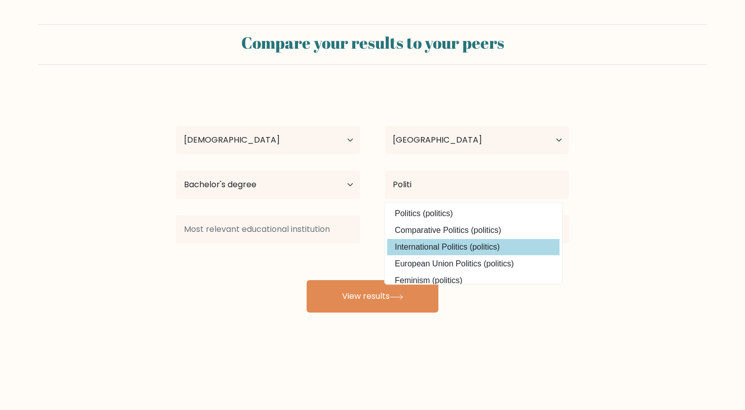
click at [433, 244] on div "[PERSON_NAME] Age Under [DEMOGRAPHIC_DATA] [DEMOGRAPHIC_DATA] [DEMOGRAPHIC_DATA…" at bounding box center [373, 200] width 406 height 223
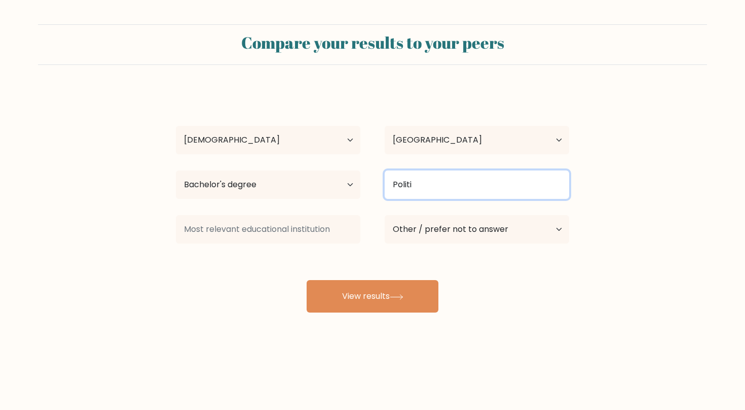
click at [467, 189] on input "Politi" at bounding box center [477, 184] width 185 height 28
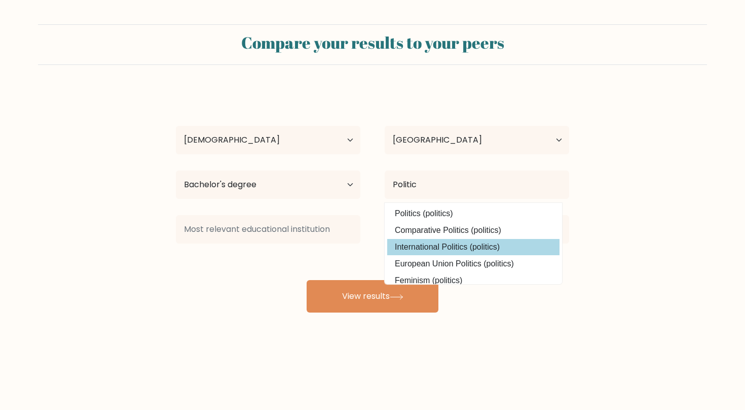
click at [459, 248] on div "[PERSON_NAME] Age Under [DEMOGRAPHIC_DATA] [DEMOGRAPHIC_DATA] [DEMOGRAPHIC_DATA…" at bounding box center [373, 200] width 406 height 223
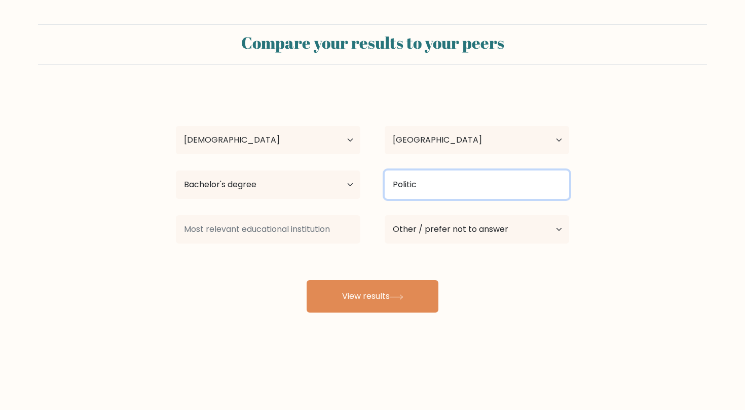
click at [446, 191] on input "Politic" at bounding box center [477, 184] width 185 height 28
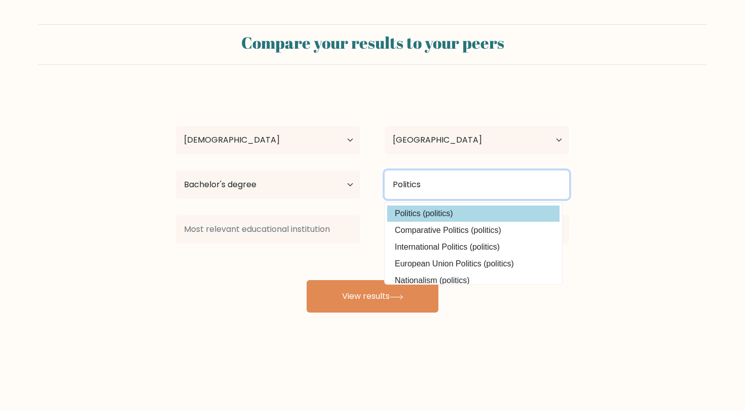
type input "Politics"
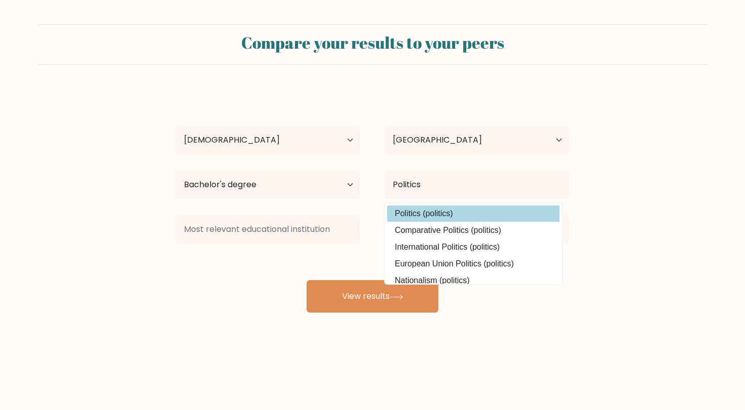
click at [491, 213] on div "[PERSON_NAME] Age Under [DEMOGRAPHIC_DATA] [DEMOGRAPHIC_DATA] [DEMOGRAPHIC_DATA…" at bounding box center [373, 200] width 406 height 223
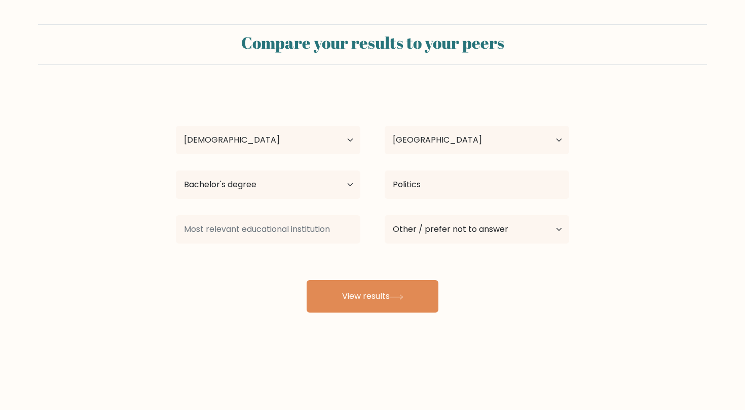
click at [599, 199] on form "Compare your results to your peers [PERSON_NAME] Age Under [DEMOGRAPHIC_DATA] […" at bounding box center [372, 168] width 745 height 288
click at [500, 322] on div "Compare your results to your peers [PERSON_NAME] Age Under [DEMOGRAPHIC_DATA] […" at bounding box center [372, 192] width 745 height 384
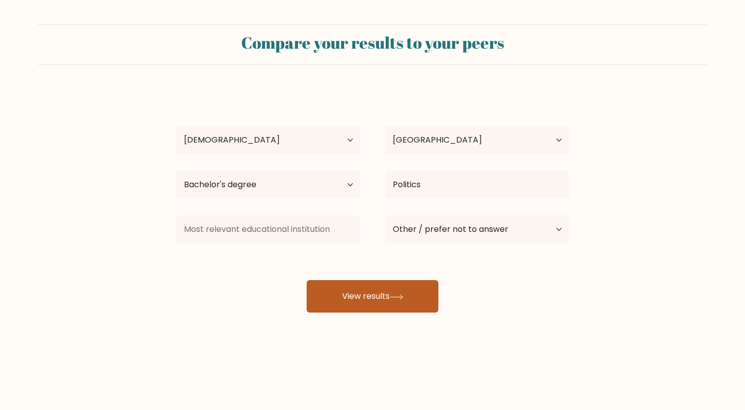
click at [379, 297] on button "View results" at bounding box center [373, 296] width 132 height 32
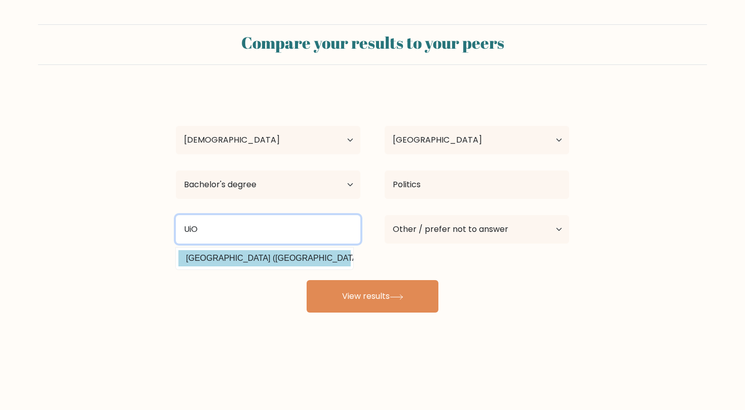
type input "UiO"
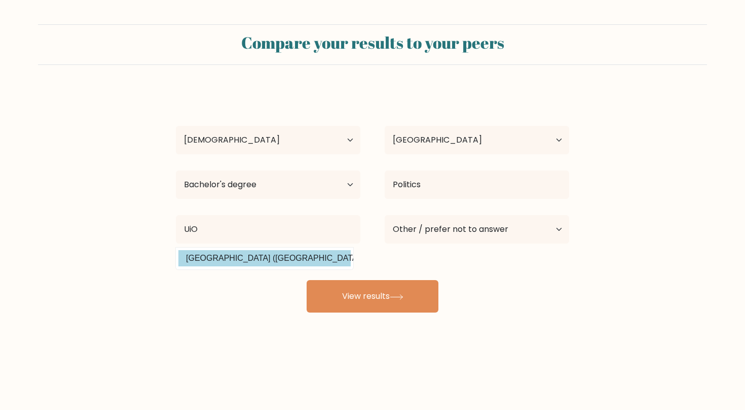
click at [303, 257] on div "[PERSON_NAME] Age Under [DEMOGRAPHIC_DATA] [DEMOGRAPHIC_DATA] [DEMOGRAPHIC_DATA…" at bounding box center [373, 200] width 406 height 223
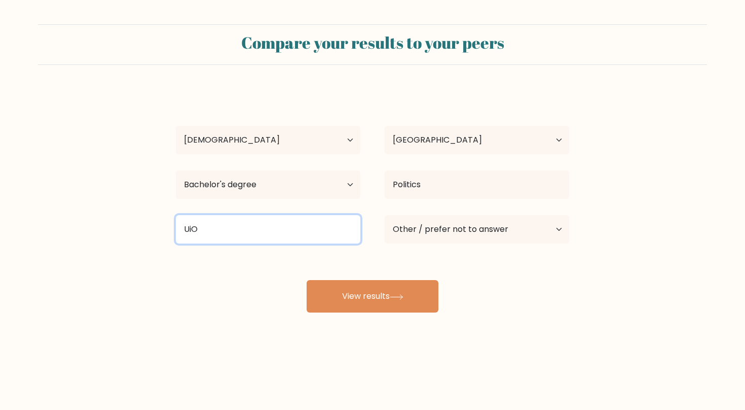
click at [312, 230] on input "UiO" at bounding box center [268, 229] width 185 height 28
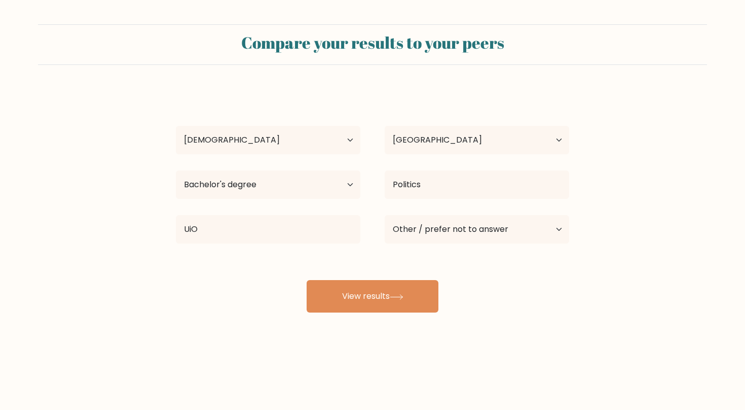
click at [254, 299] on div "Vetle Hedlund Age Under 18 years old 18-24 years old 25-34 years old 35-44 year…" at bounding box center [373, 200] width 406 height 223
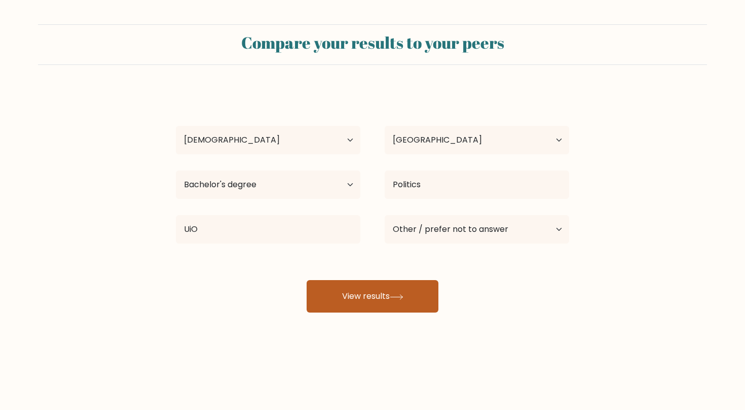
click at [344, 307] on button "View results" at bounding box center [373, 296] width 132 height 32
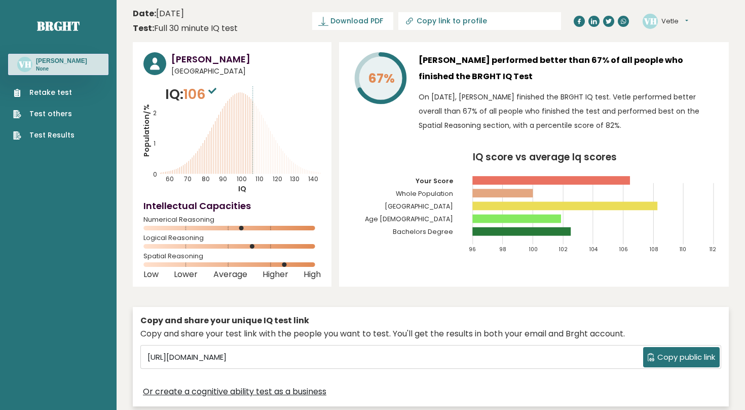
click at [378, 216] on icon "IQ score vs average Iq scores 96 98 100 102 104 106 108 110 112 Your Score Whol…" at bounding box center [534, 207] width 369 height 109
click at [392, 252] on icon "IQ score vs average Iq scores 96 98 100 102 104 106 108 110 112 Your Score Whol…" at bounding box center [534, 207] width 369 height 109
click at [585, 105] on p "On [DATE], [PERSON_NAME] finished the BRGHT IQ test. Vetle performed better ove…" at bounding box center [569, 111] width 300 height 43
drag, startPoint x: 627, startPoint y: 124, endPoint x: 577, endPoint y: 119, distance: 49.9
click at [577, 119] on p "On October 15, 2025, Vetle Hedlund finished the BRGHT IQ test. Vetle performed …" at bounding box center [569, 111] width 300 height 43
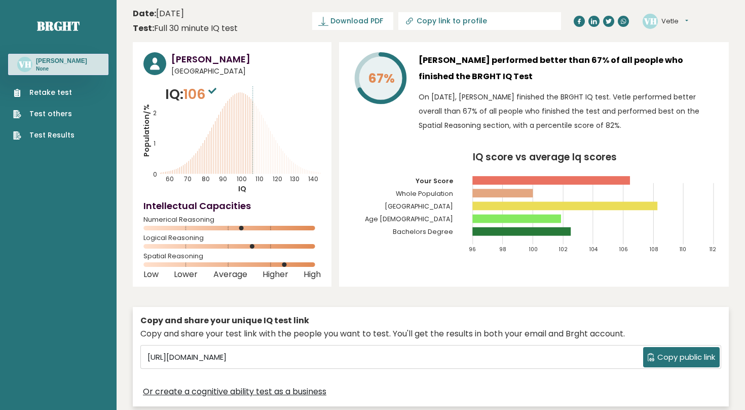
click at [577, 119] on p "On October 15, 2025, Vetle Hedlund finished the BRGHT IQ test. Vetle performed …" at bounding box center [569, 111] width 300 height 43
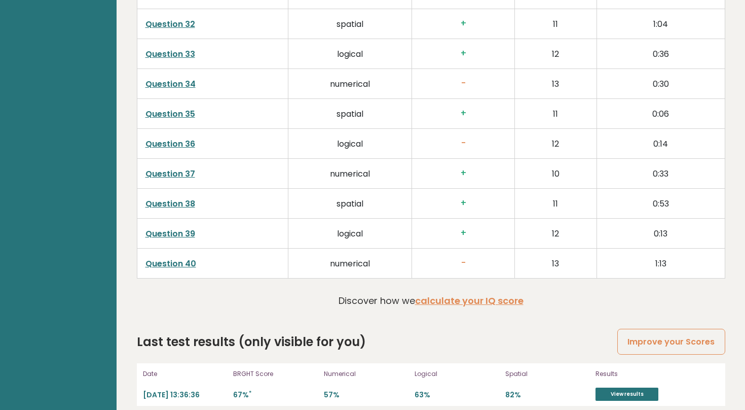
scroll to position [2536, 0]
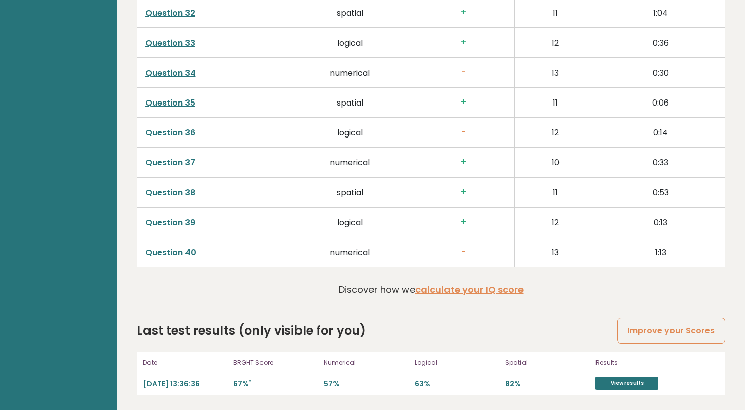
click at [512, 384] on p "82%" at bounding box center [547, 384] width 85 height 10
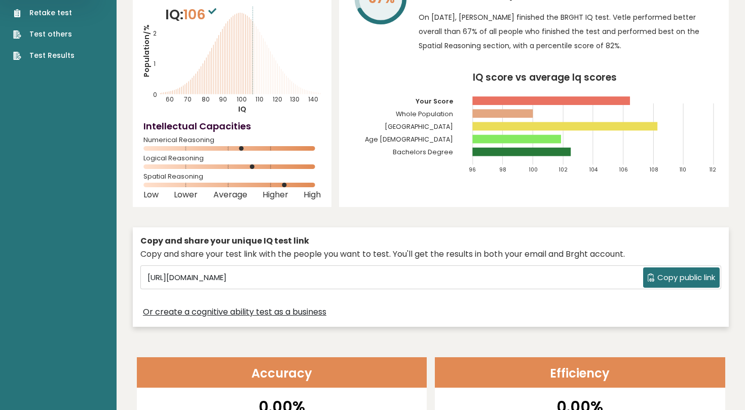
scroll to position [0, 0]
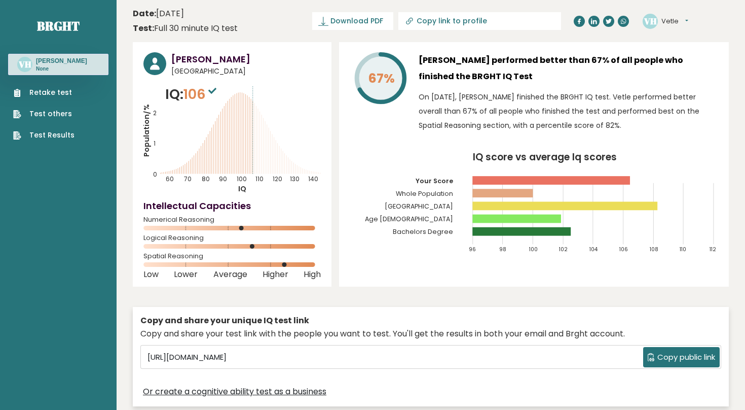
click at [63, 138] on link "Test Results" at bounding box center [43, 135] width 61 height 11
click at [684, 21] on button "Vetle" at bounding box center [675, 21] width 27 height 10
click at [693, 60] on link "Settings" at bounding box center [688, 65] width 52 height 14
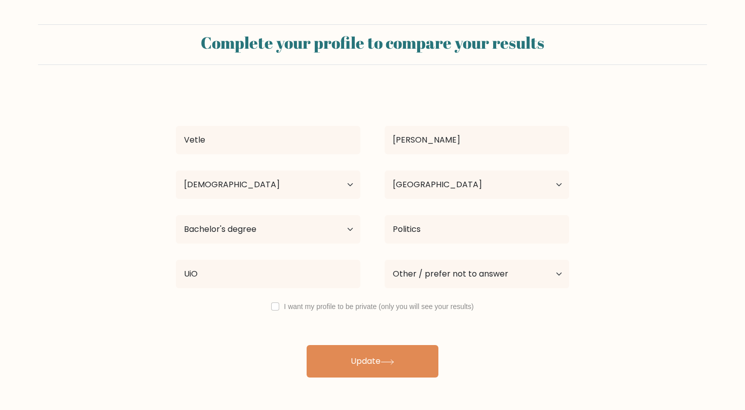
select select "25_34"
select select "NO"
select select "bachelors_degree"
select select "other"
click at [274, 307] on input "checkbox" at bounding box center [275, 306] width 8 height 8
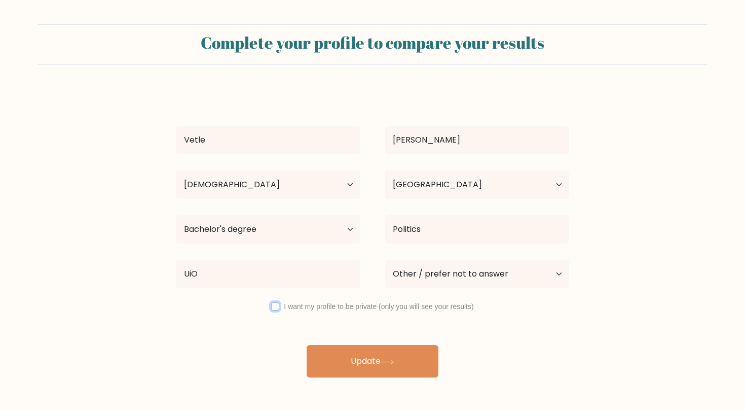
checkbox input "true"
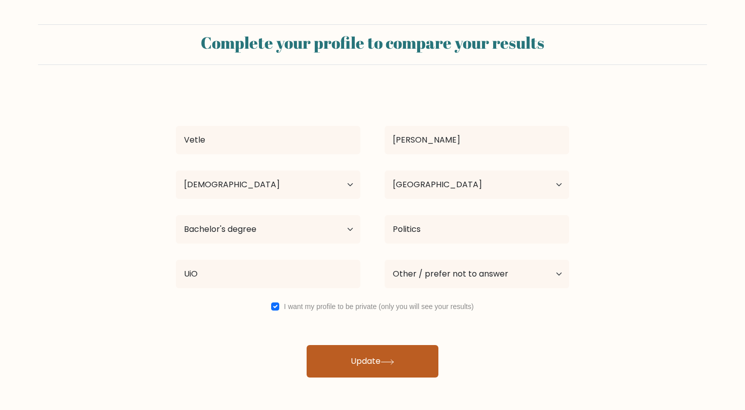
click at [372, 356] on button "Update" at bounding box center [373, 361] width 132 height 32
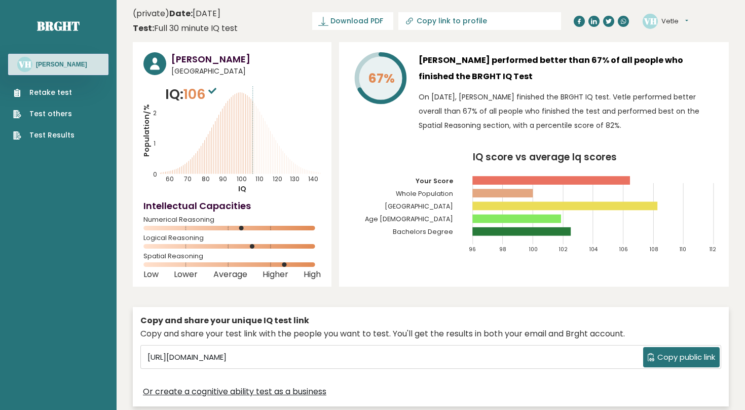
click at [676, 20] on button "Vetle" at bounding box center [675, 21] width 27 height 10
click at [688, 52] on link "Profile" at bounding box center [688, 51] width 52 height 14
click at [671, 14] on div "VH [GEOGRAPHIC_DATA] Dashboard Profile Settings Logout" at bounding box center [666, 21] width 46 height 15
click at [672, 21] on button "Vetle" at bounding box center [675, 21] width 27 height 10
click at [681, 65] on link "Settings" at bounding box center [688, 65] width 52 height 14
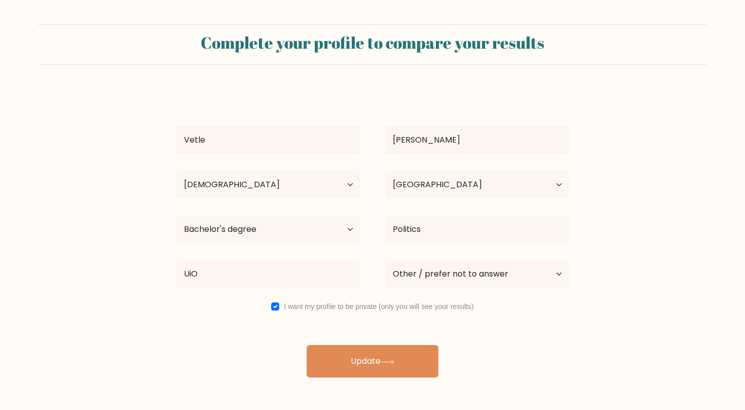
select select "25_34"
select select "NO"
select select "bachelors_degree"
select select "other"
click at [596, 149] on form "Complete your profile to compare your results [GEOGRAPHIC_DATA][PERSON_NAME][GE…" at bounding box center [372, 200] width 745 height 353
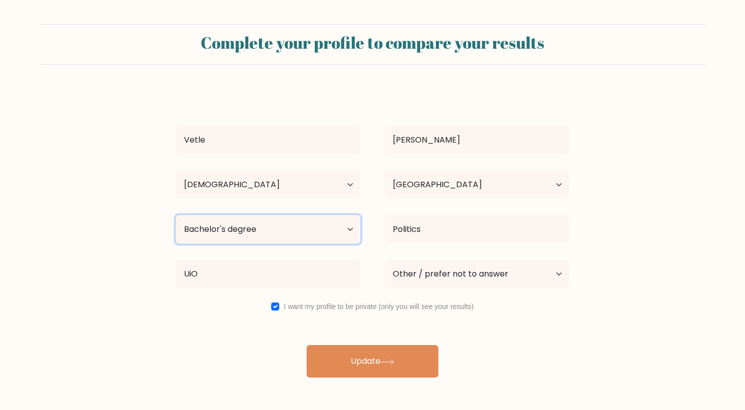
select select "no_schooling"
click option "No schooling" at bounding box center [0, 0] width 0 height 0
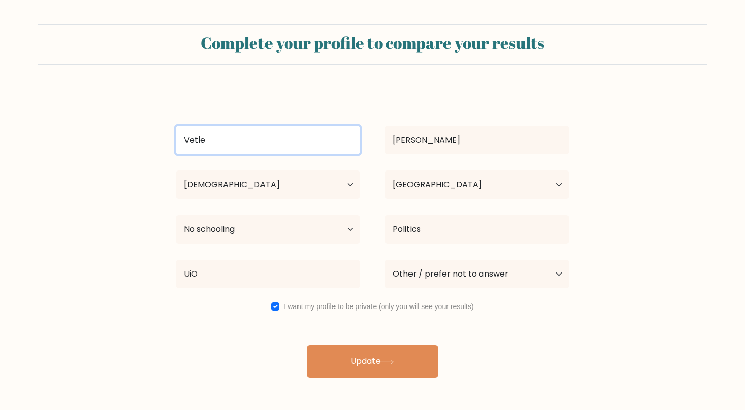
click at [304, 148] on input "Vetle" at bounding box center [268, 140] width 185 height 28
type input "ccc"
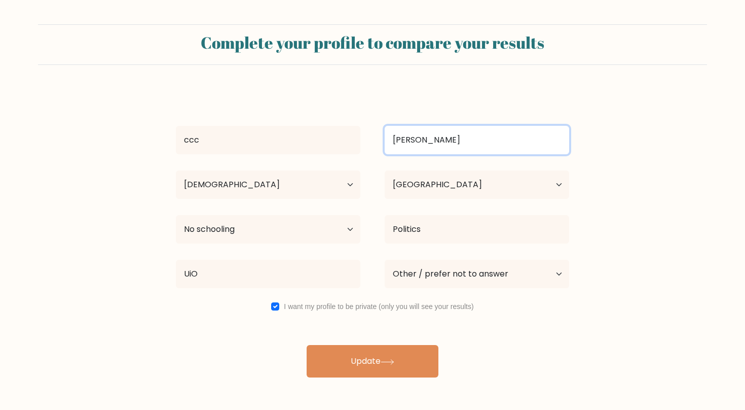
click at [464, 138] on input "[PERSON_NAME]" at bounding box center [477, 140] width 185 height 28
type input "ccc"
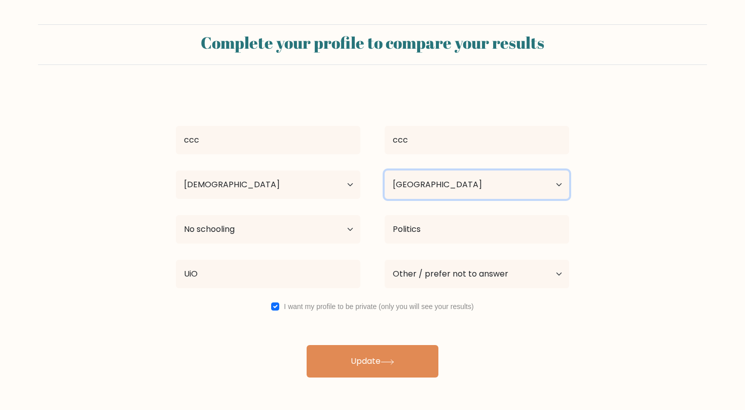
click at [385, 170] on select "Country [GEOGRAPHIC_DATA] [GEOGRAPHIC_DATA] [GEOGRAPHIC_DATA] [US_STATE] [GEOGR…" at bounding box center [477, 184] width 185 height 28
select select "NA"
click option "[GEOGRAPHIC_DATA]" at bounding box center [0, 0] width 0 height 0
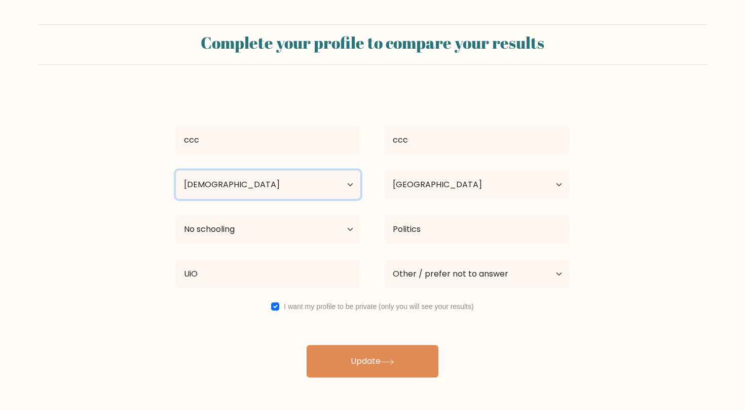
select select "55_64"
click option "[DEMOGRAPHIC_DATA]" at bounding box center [0, 0] width 0 height 0
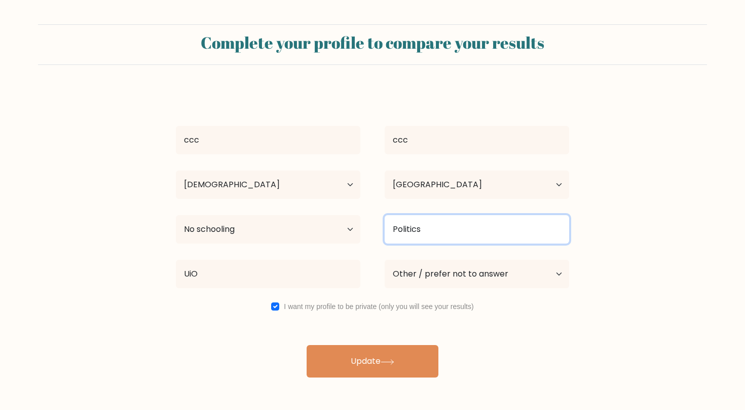
click at [441, 232] on input "Politics" at bounding box center [477, 229] width 185 height 28
type input "g"
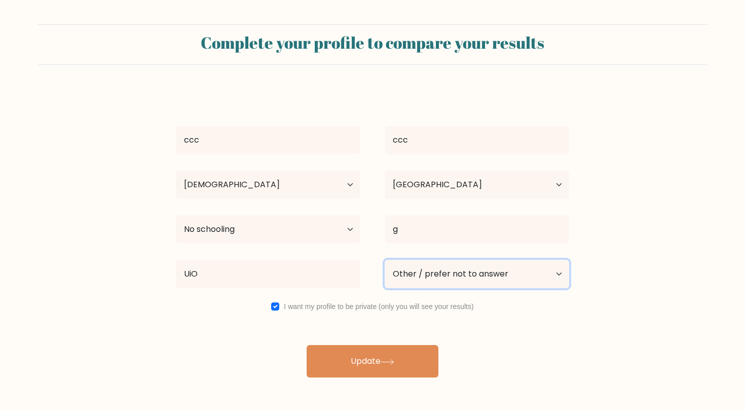
click at [385, 260] on select "Current employment status Employed Student Retired Other / prefer not to answer" at bounding box center [477, 274] width 185 height 28
select select "retired"
click option "Retired" at bounding box center [0, 0] width 0 height 0
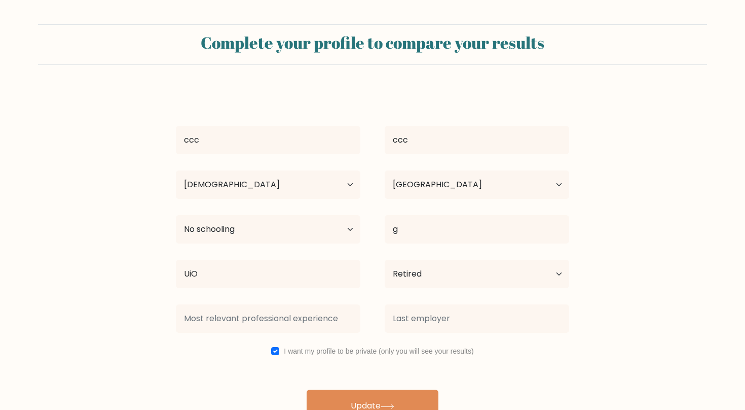
click at [531, 337] on div at bounding box center [477, 318] width 209 height 37
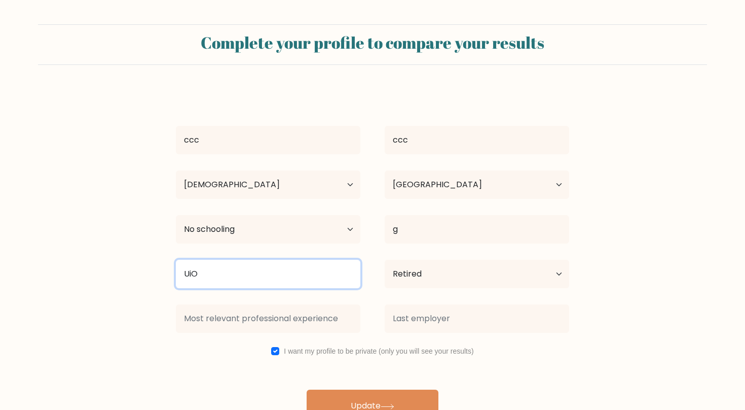
click at [319, 283] on input "UiO" at bounding box center [268, 274] width 185 height 28
type input "bbl"
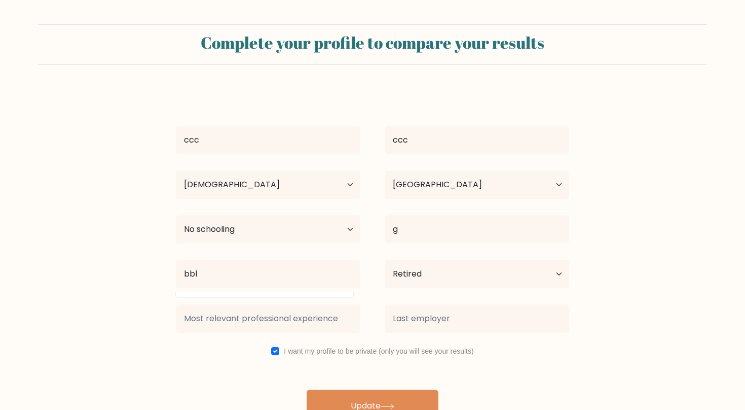
click at [478, 344] on div "ccc ccc Age Under [DEMOGRAPHIC_DATA] [DEMOGRAPHIC_DATA] [DEMOGRAPHIC_DATA] [DEM…" at bounding box center [373, 255] width 406 height 333
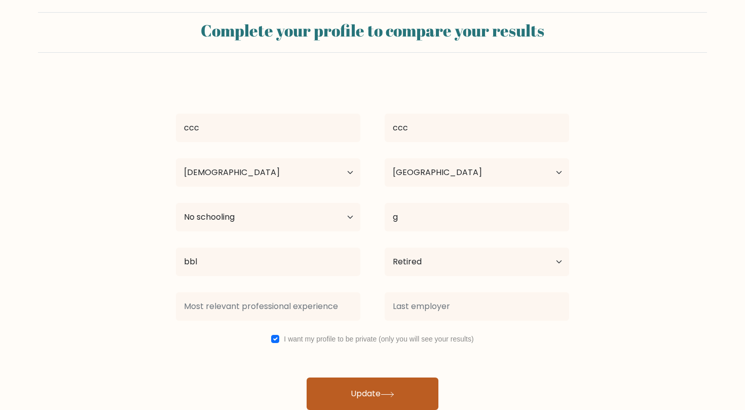
click at [391, 387] on button "Update" at bounding box center [373, 393] width 132 height 32
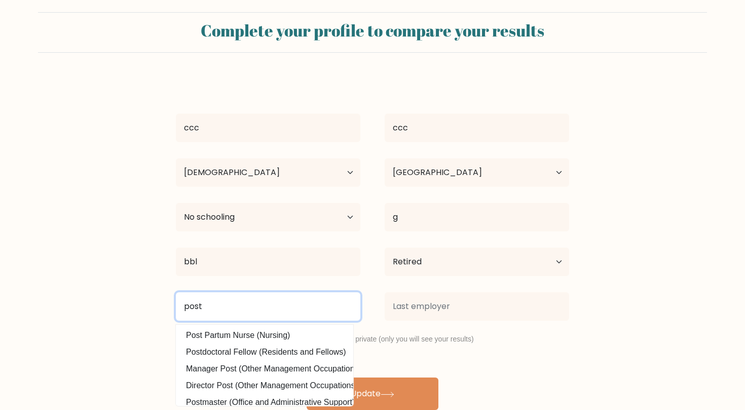
type input "post"
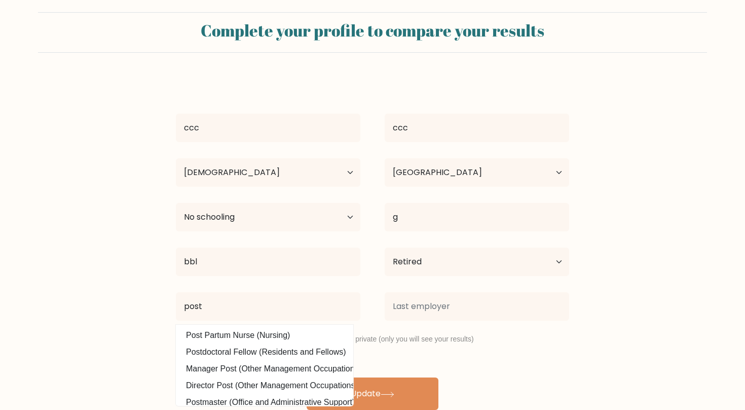
click at [522, 361] on div "ccc ccc Age Under [DEMOGRAPHIC_DATA] [DEMOGRAPHIC_DATA] [DEMOGRAPHIC_DATA] [DEM…" at bounding box center [373, 243] width 406 height 333
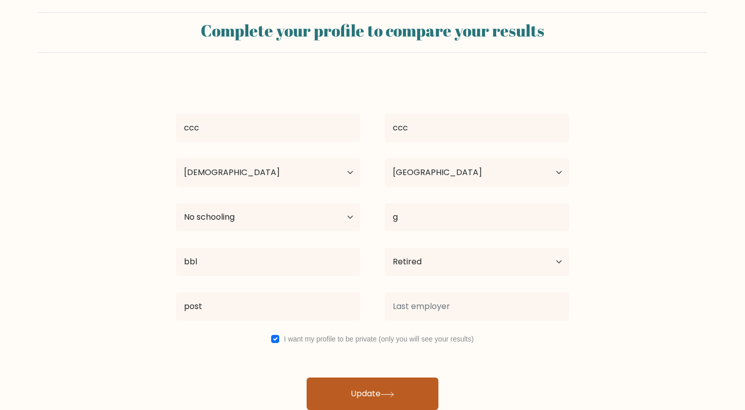
click at [404, 393] on button "Update" at bounding box center [373, 393] width 132 height 32
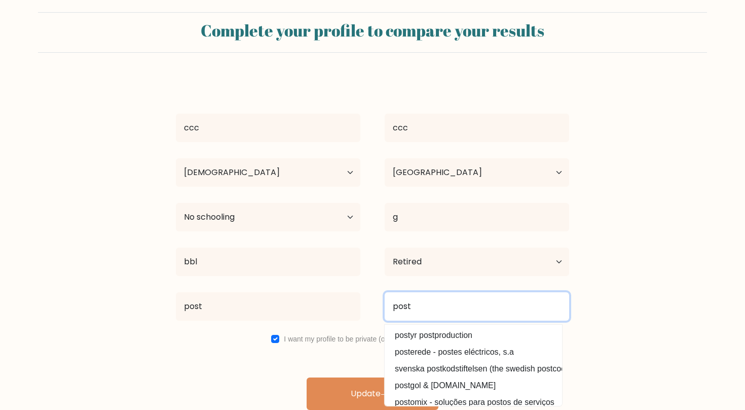
type input "post"
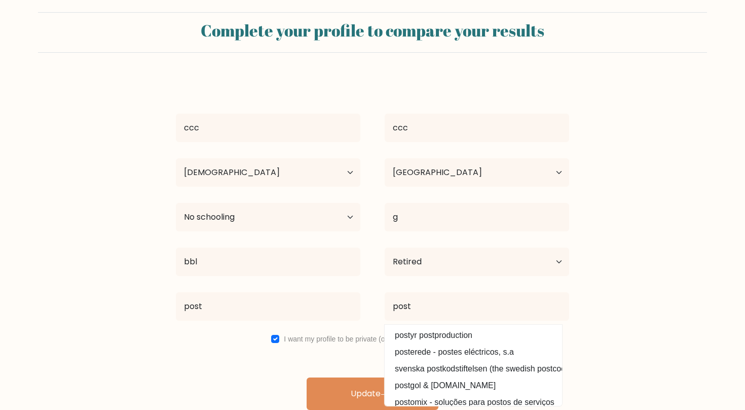
click at [653, 345] on form "Complete your profile to compare your results ccc ccc Age Under [DEMOGRAPHIC_DA…" at bounding box center [372, 210] width 745 height 397
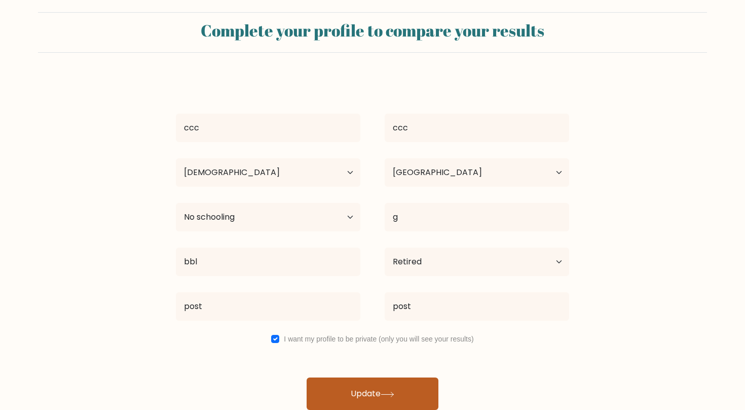
click at [390, 392] on icon at bounding box center [388, 394] width 14 height 6
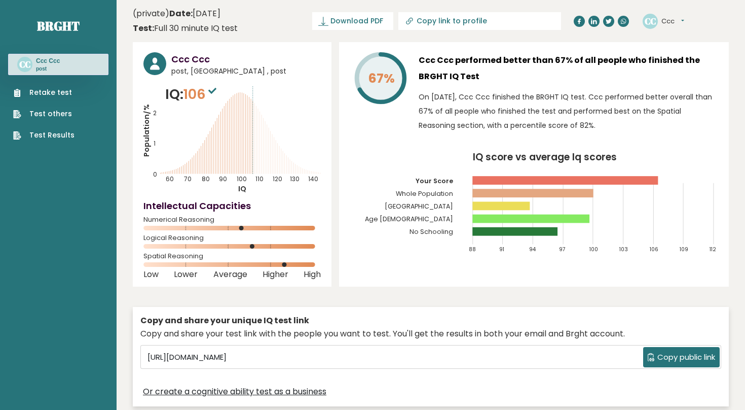
click at [421, 180] on icon "IQ score vs average Iq scores 88 91 94 97 100 103 106 109 112 Your Score Whole …" at bounding box center [534, 207] width 369 height 109
click at [665, 22] on button "Ccc" at bounding box center [673, 21] width 23 height 10
click at [687, 47] on link "Profile" at bounding box center [688, 51] width 52 height 14
click at [683, 22] on button "Ccc" at bounding box center [673, 21] width 23 height 10
click at [689, 62] on link "Settings" at bounding box center [688, 65] width 52 height 14
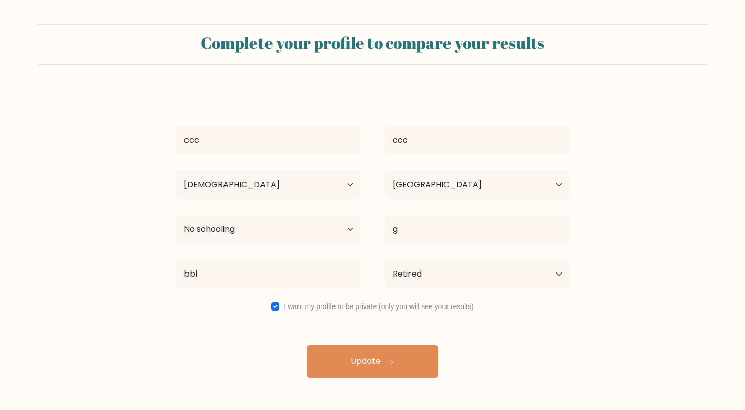
select select "55_64"
select select "NO"
select select "no_schooling"
select select "retired"
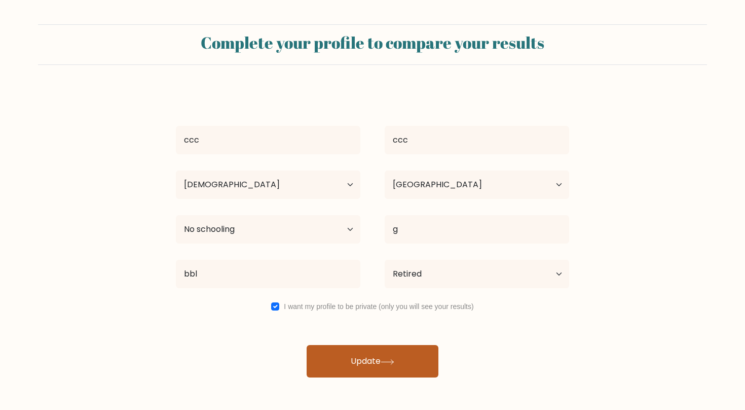
click at [383, 356] on button "Update" at bounding box center [373, 361] width 132 height 32
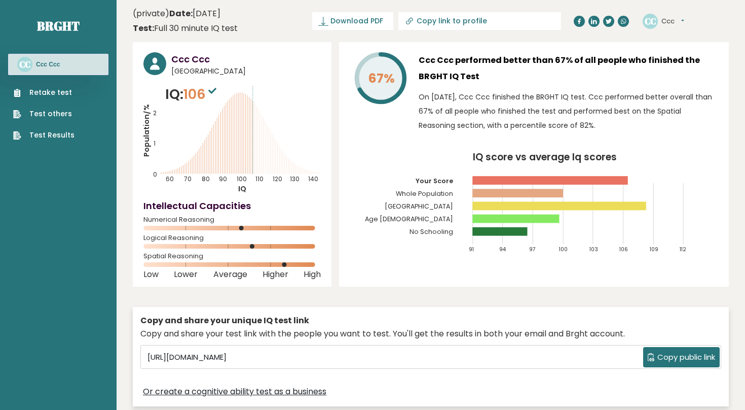
click at [377, 207] on icon "IQ score vs average Iq scores 91 94 97 100 103 106 109 112 Your Score Whole Pop…" at bounding box center [534, 207] width 369 height 109
click at [213, 87] on sup at bounding box center [212, 90] width 13 height 14
click at [53, 28] on link "Brght" at bounding box center [58, 26] width 43 height 16
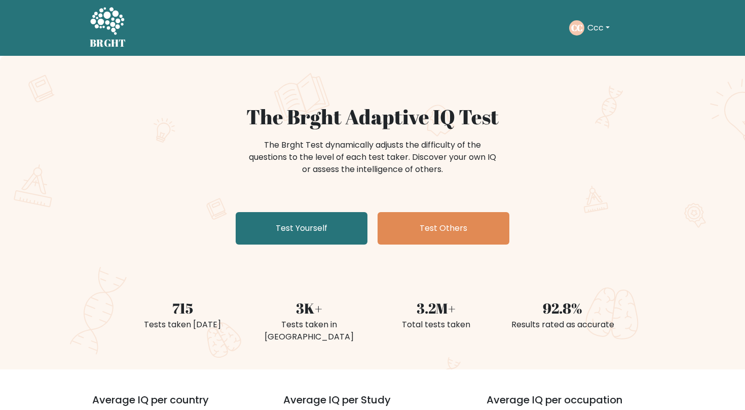
click at [100, 19] on icon at bounding box center [107, 20] width 34 height 27
